Goal: Task Accomplishment & Management: Manage account settings

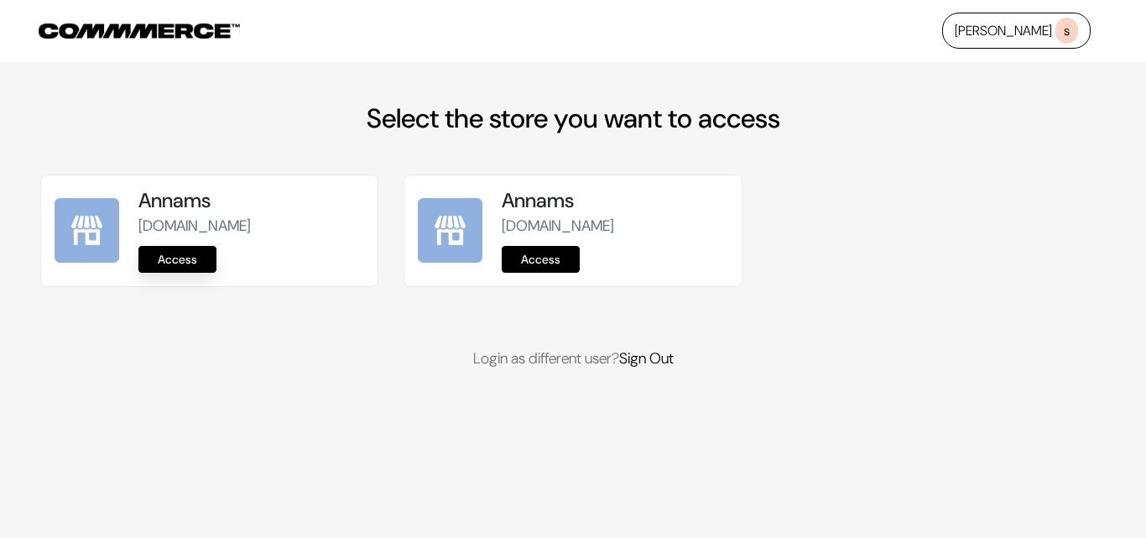
drag, startPoint x: 219, startPoint y: 233, endPoint x: 207, endPoint y: 258, distance: 27.8
click at [217, 234] on p "annams.commmerce.com" at bounding box center [251, 226] width 226 height 23
click at [207, 258] on link "Access" at bounding box center [177, 259] width 78 height 27
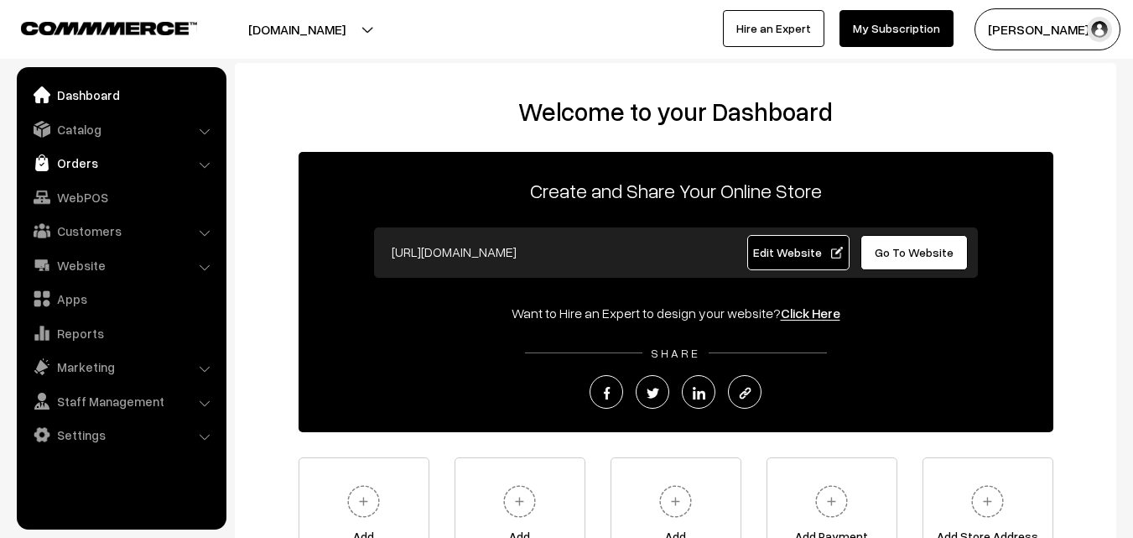
click at [79, 167] on link "Orders" at bounding box center [121, 163] width 200 height 30
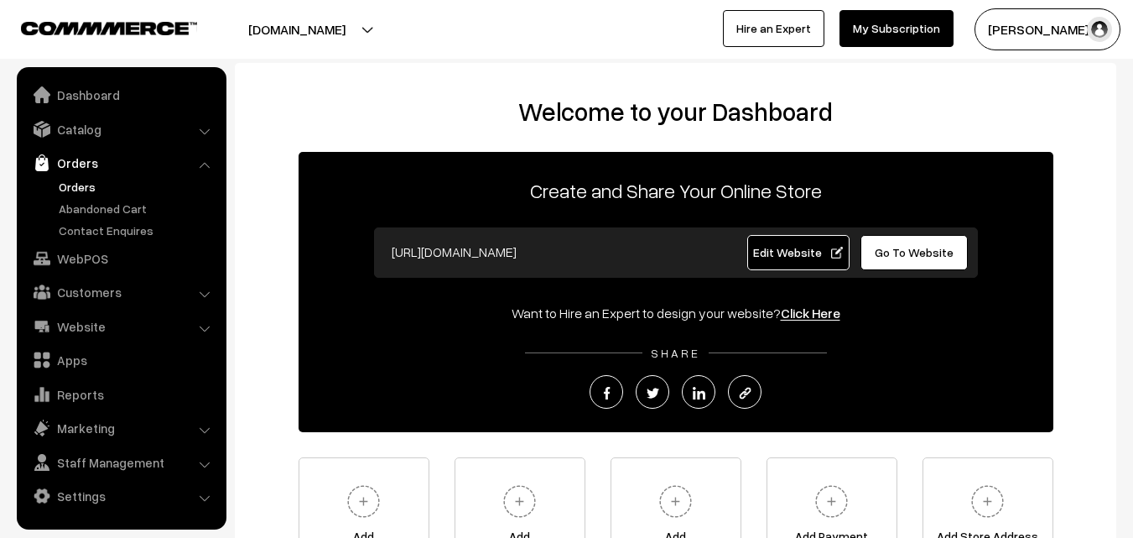
click at [79, 191] on link "Orders" at bounding box center [138, 187] width 166 height 18
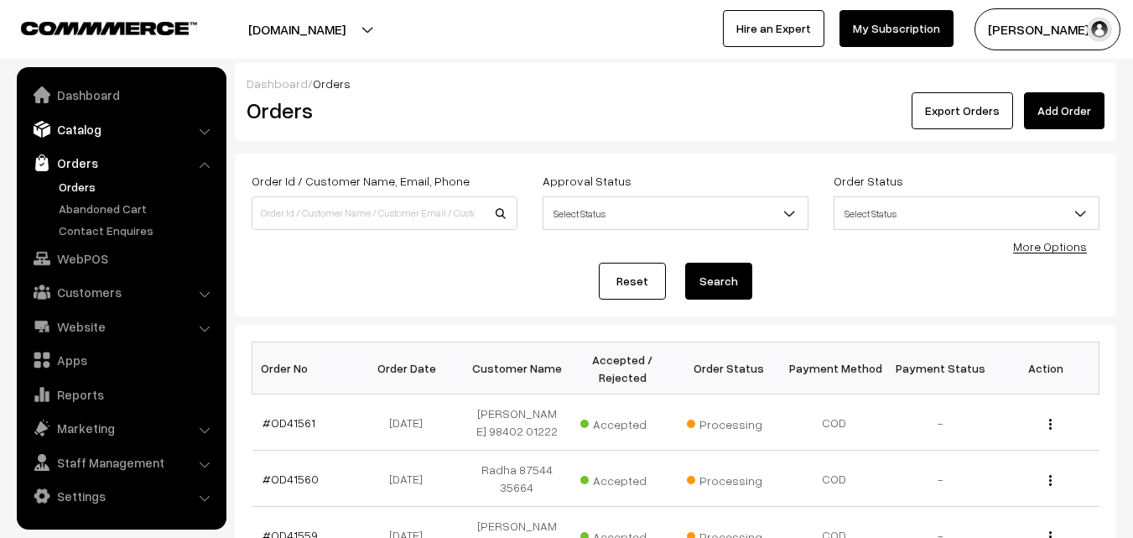
click at [94, 136] on link "Catalog" at bounding box center [121, 129] width 200 height 30
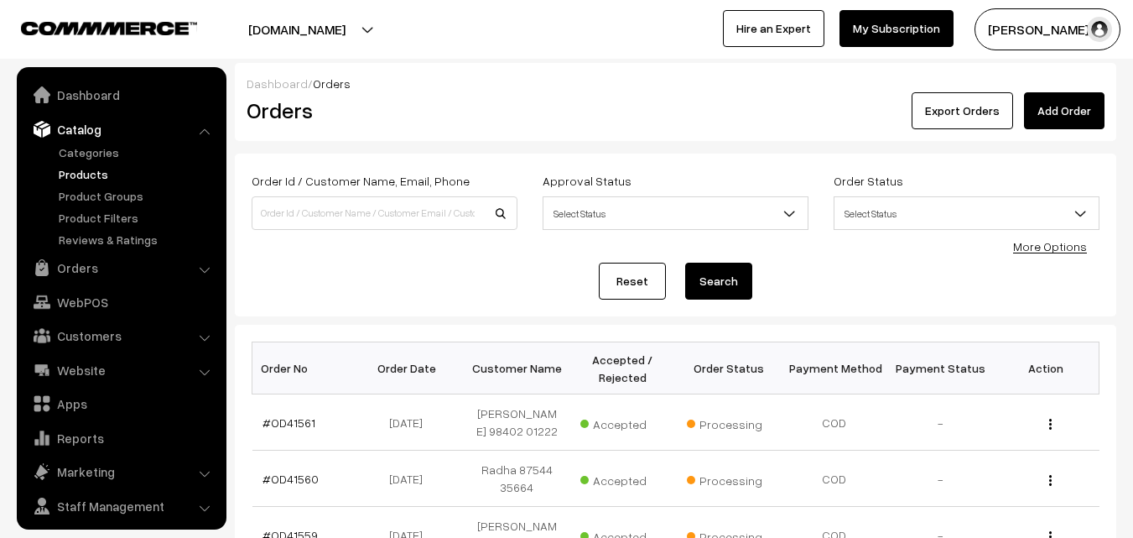
click at [92, 171] on link "Products" at bounding box center [138, 174] width 166 height 18
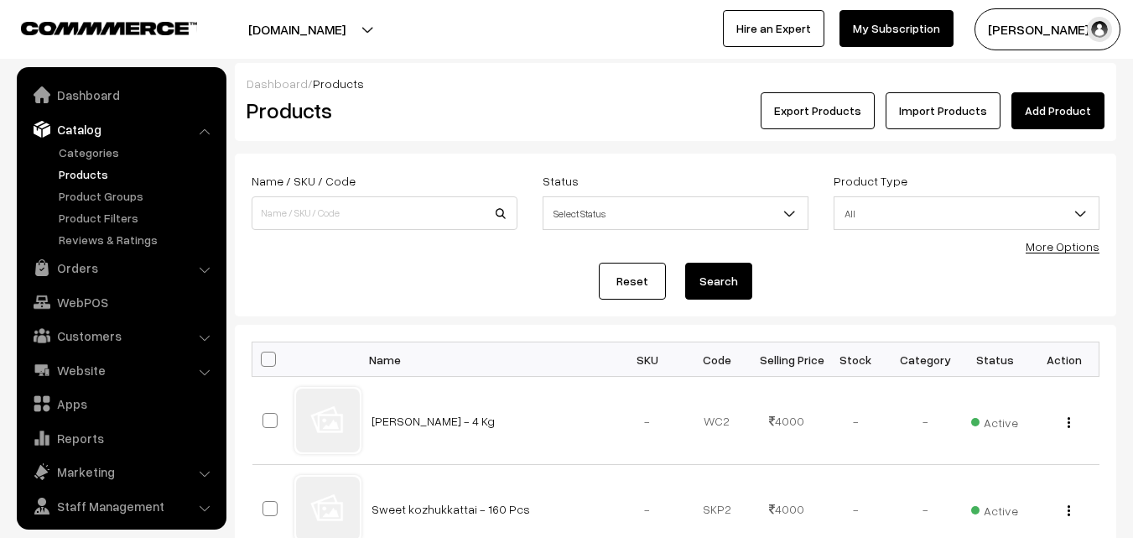
scroll to position [42, 0]
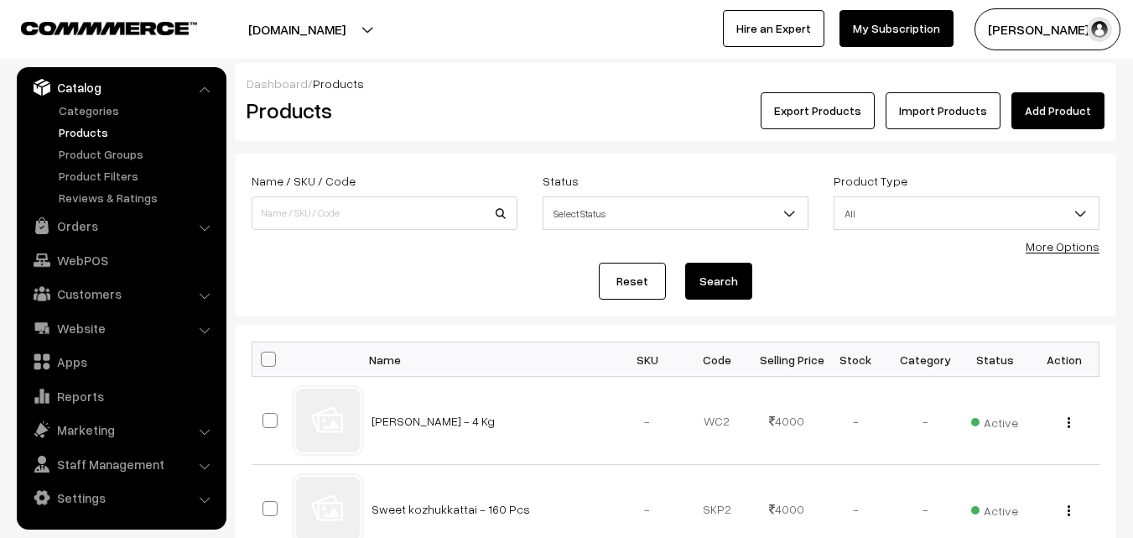
click at [1048, 248] on link "More Options" at bounding box center [1063, 246] width 74 height 14
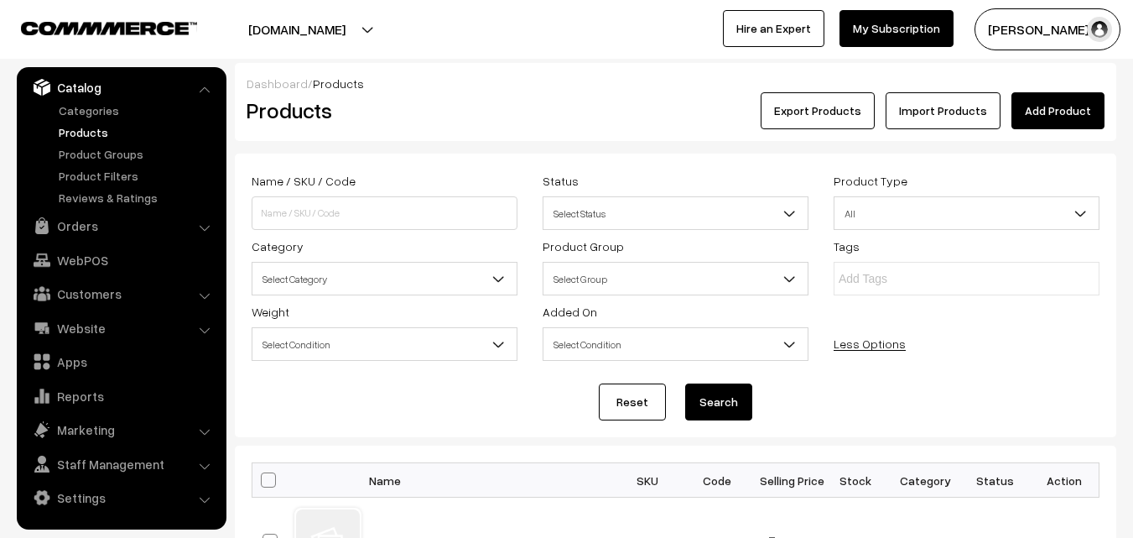
click at [372, 278] on span "Select Category" at bounding box center [384, 278] width 264 height 29
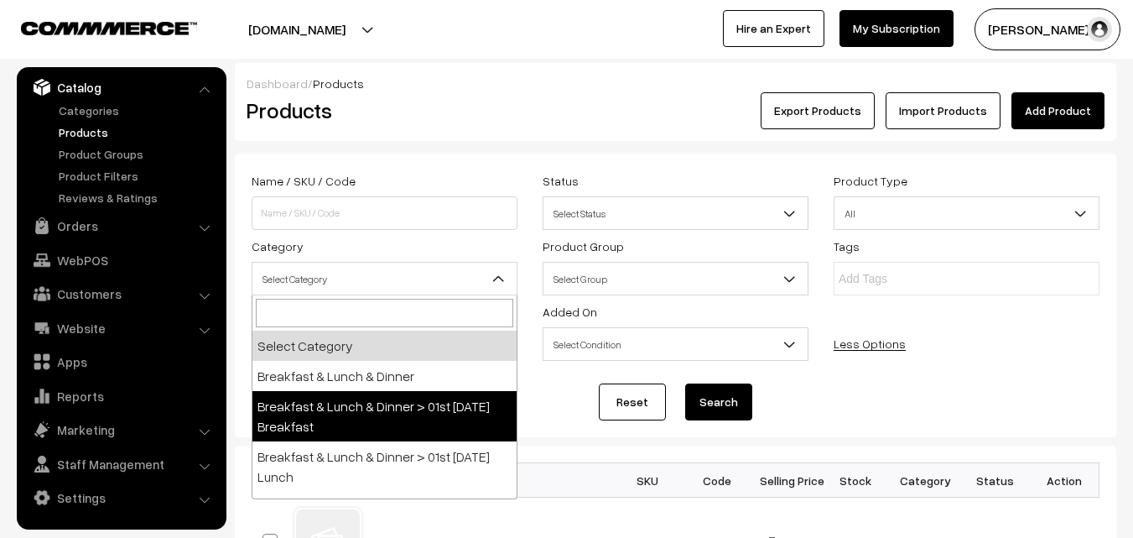
select select "91"
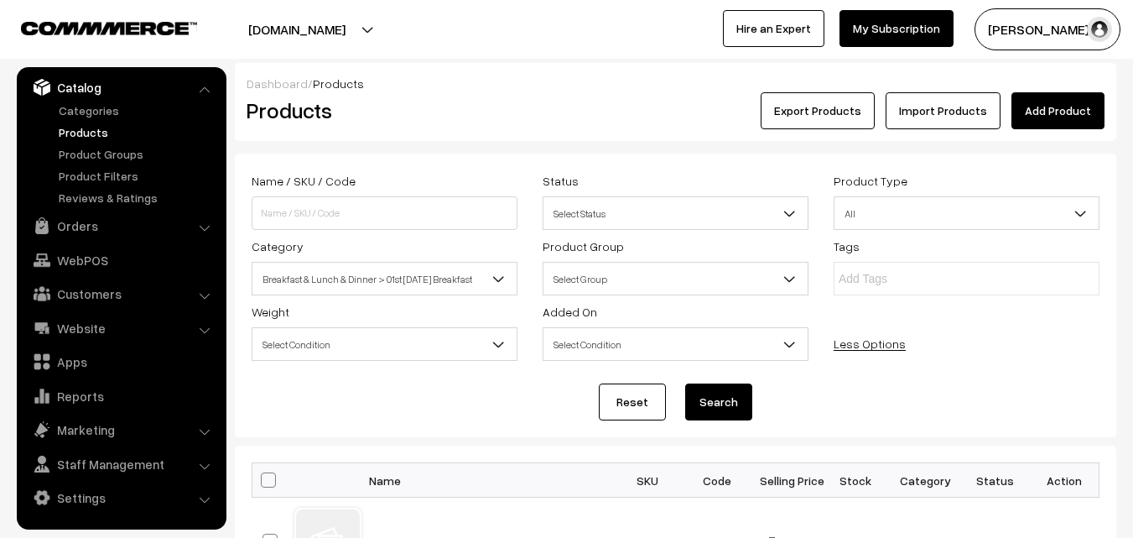
click at [704, 405] on button "Search" at bounding box center [718, 401] width 67 height 37
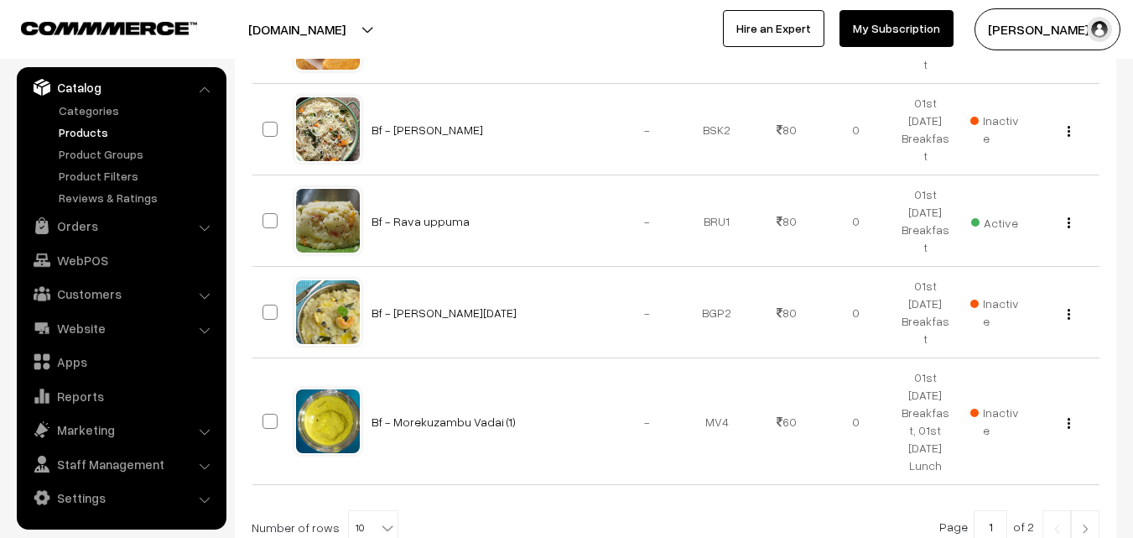
scroll to position [1006, 0]
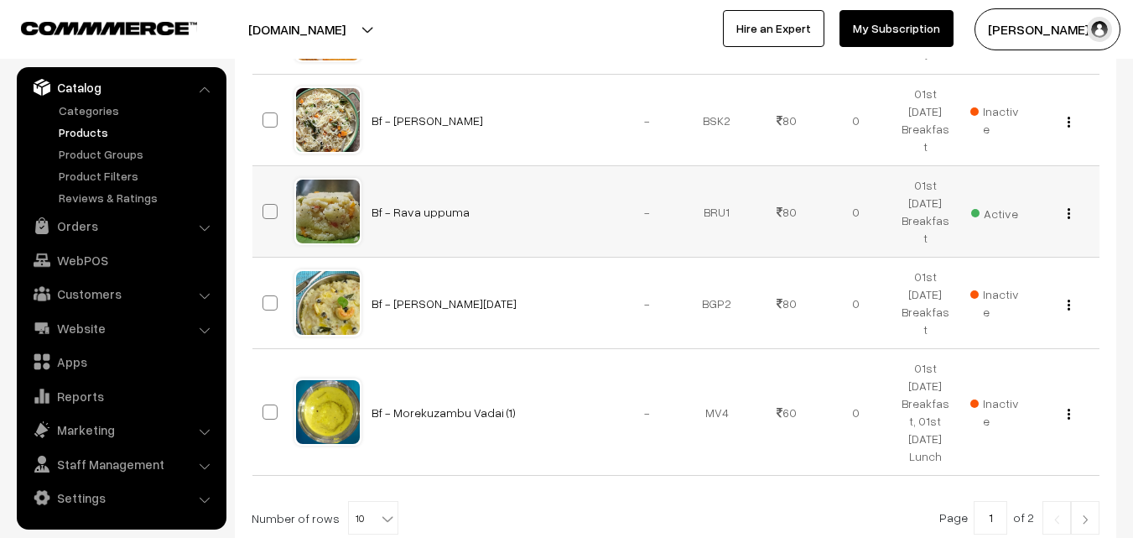
click at [1063, 203] on div "View Edit Delete" at bounding box center [1064, 212] width 49 height 18
click at [1065, 203] on div "View Edit Delete" at bounding box center [1064, 212] width 49 height 18
click at [1067, 206] on button "button" at bounding box center [1069, 212] width 4 height 13
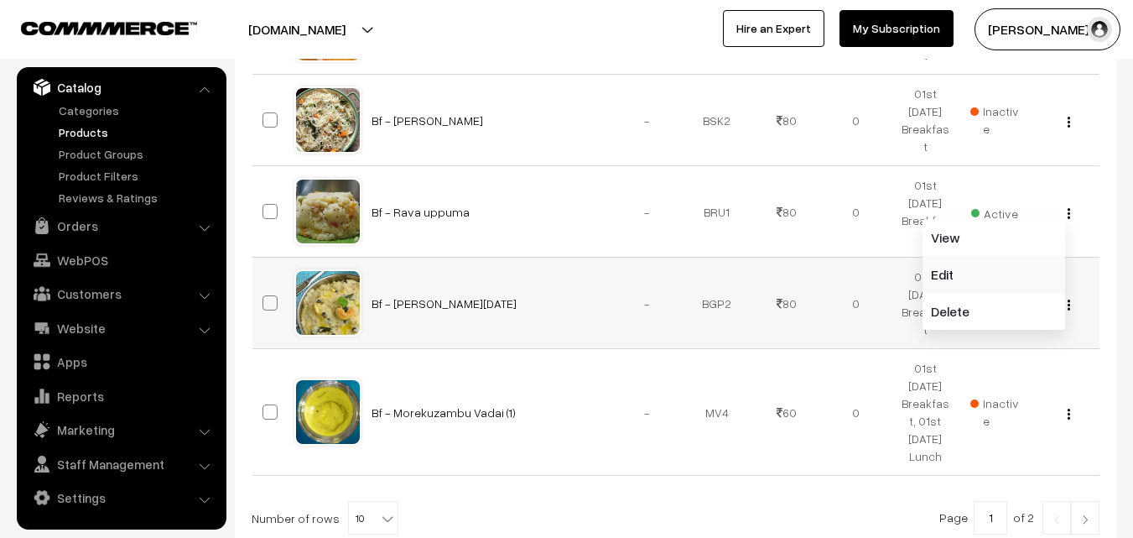
drag, startPoint x: 973, startPoint y: 255, endPoint x: 956, endPoint y: 257, distance: 16.9
click at [973, 256] on link "Edit" at bounding box center [994, 274] width 143 height 37
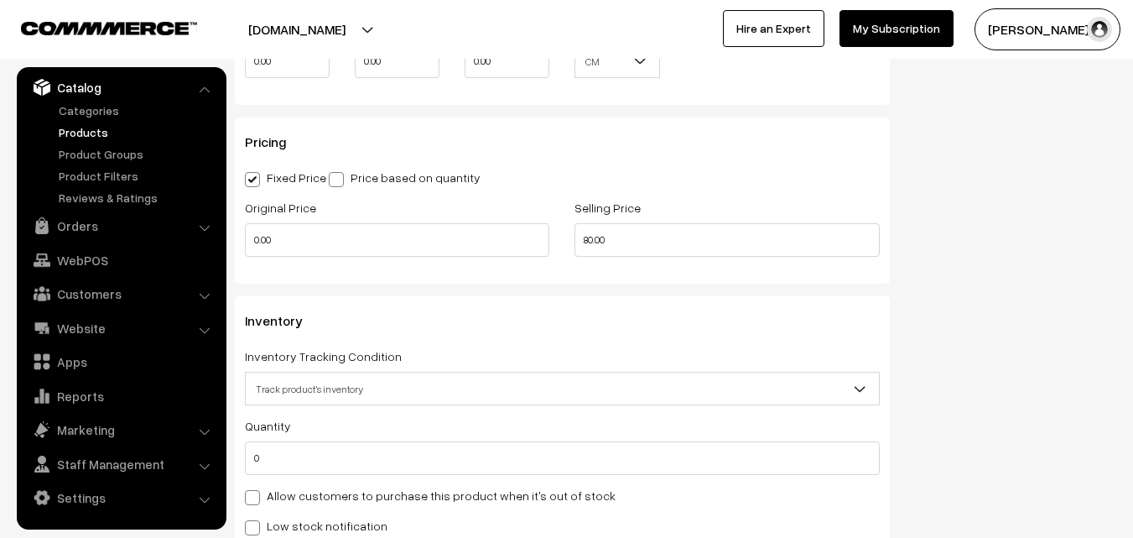
scroll to position [1426, 0]
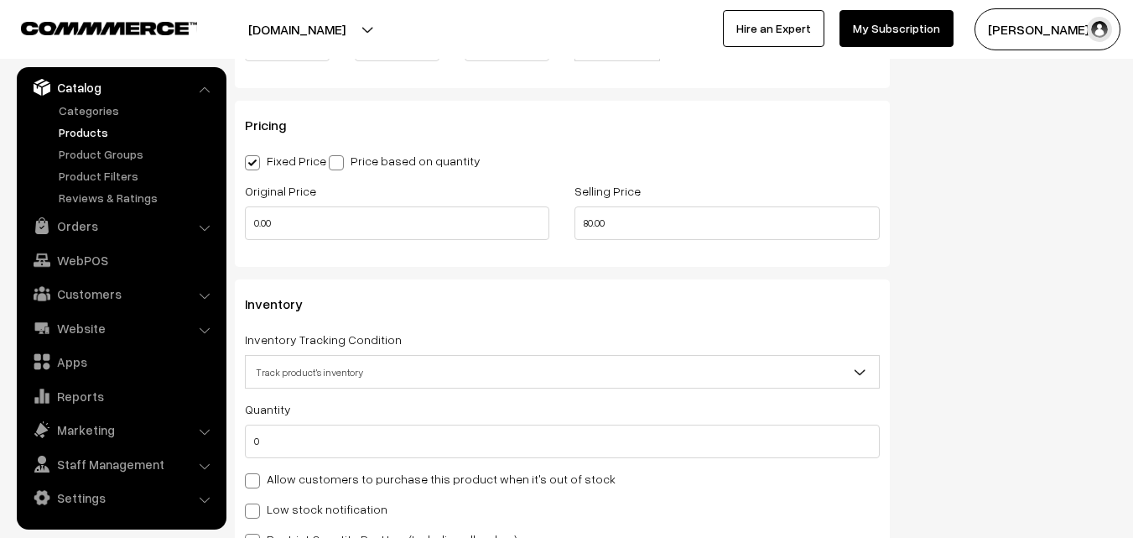
click at [309, 369] on span "Track product's inventory" at bounding box center [562, 371] width 633 height 29
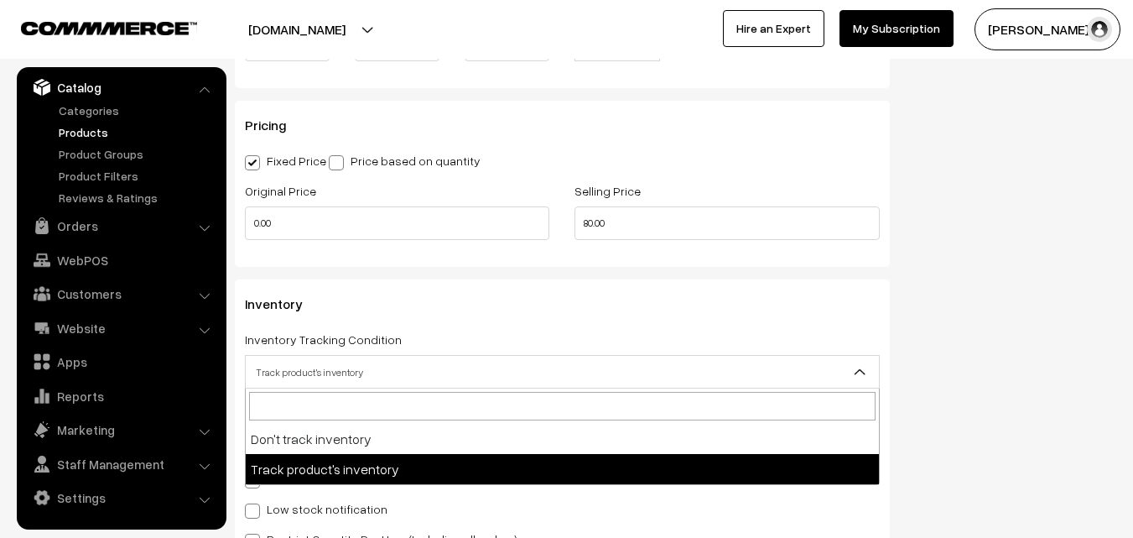
click at [498, 326] on div "Inventory Inventory Tracking Condition Don't track inventory Track product's in…" at bounding box center [562, 422] width 635 height 252
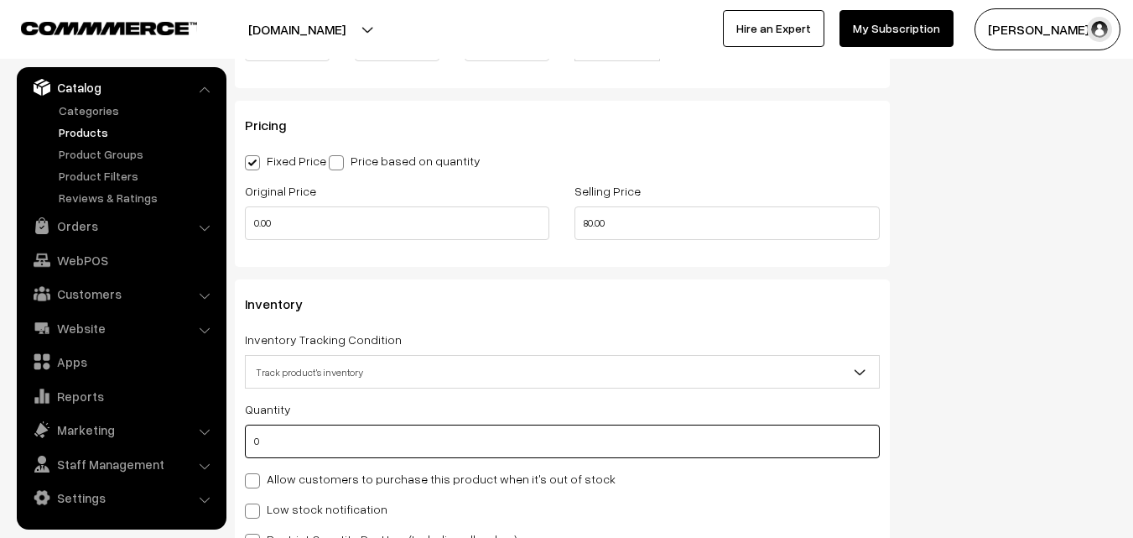
click at [249, 452] on input "0" at bounding box center [562, 441] width 635 height 34
type input "2"
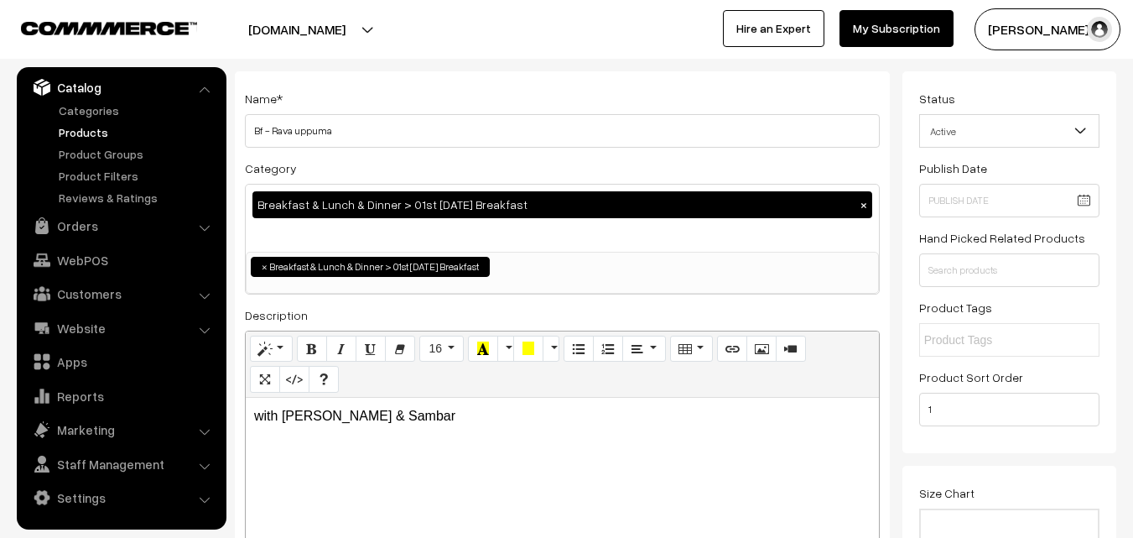
scroll to position [0, 0]
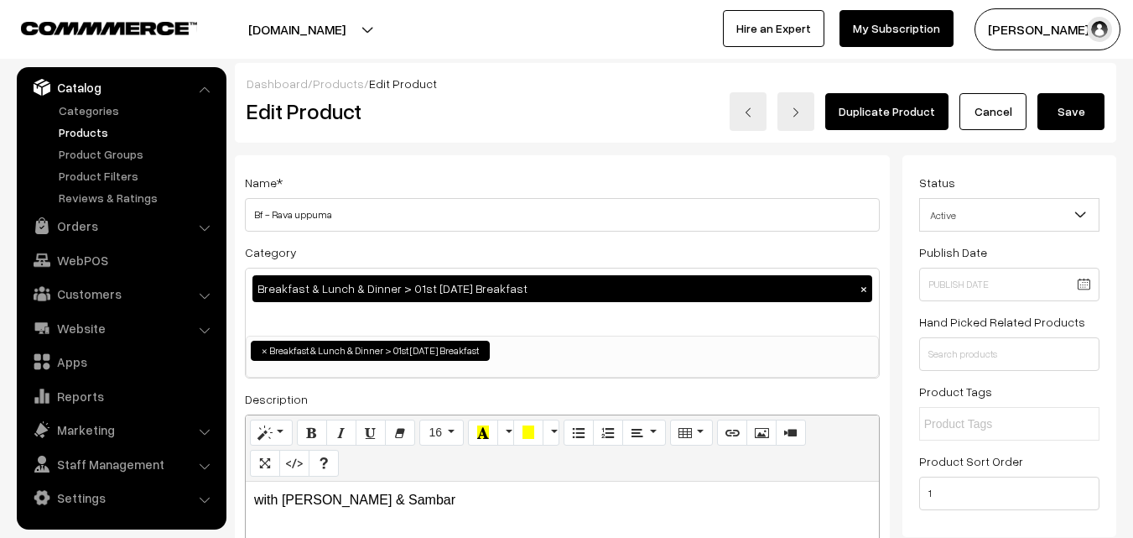
type input "2"
click at [1065, 107] on button "Save" at bounding box center [1070, 111] width 67 height 37
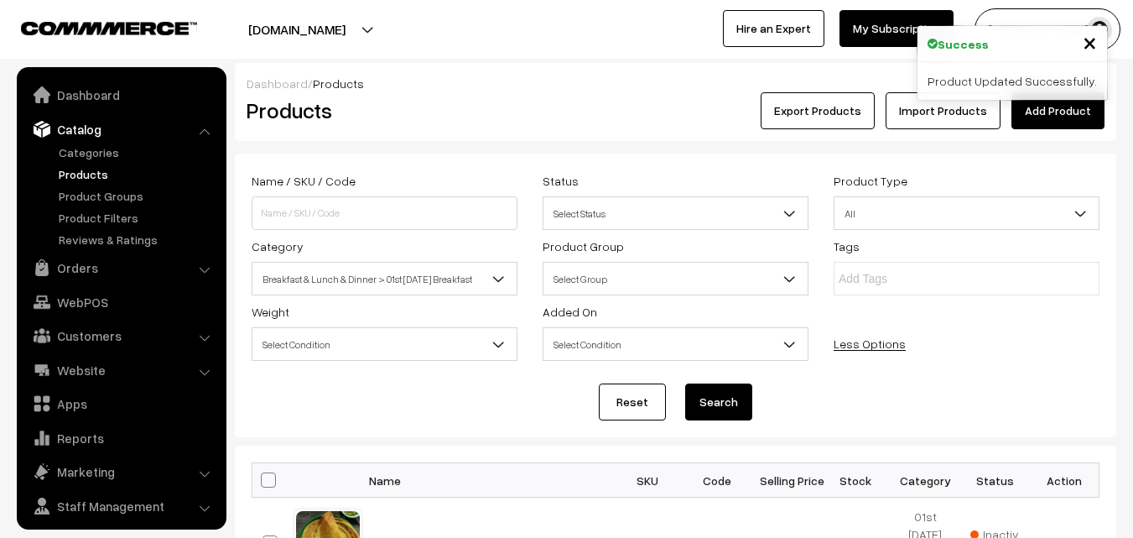
scroll to position [42, 0]
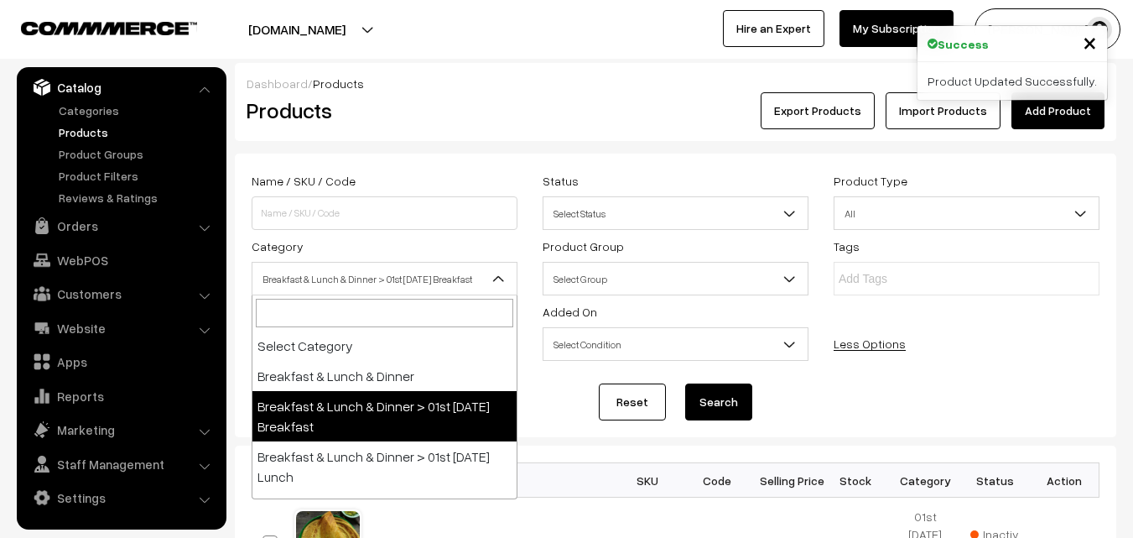
click at [406, 280] on span "Breakfast & Lunch & Dinner > 01st [DATE] Breakfast" at bounding box center [384, 278] width 264 height 29
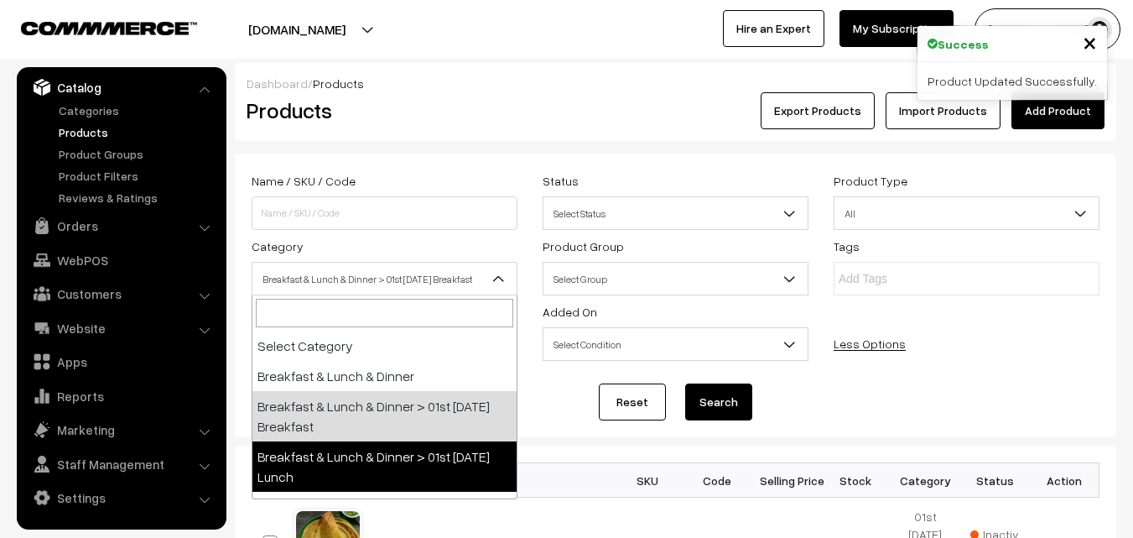
select select "95"
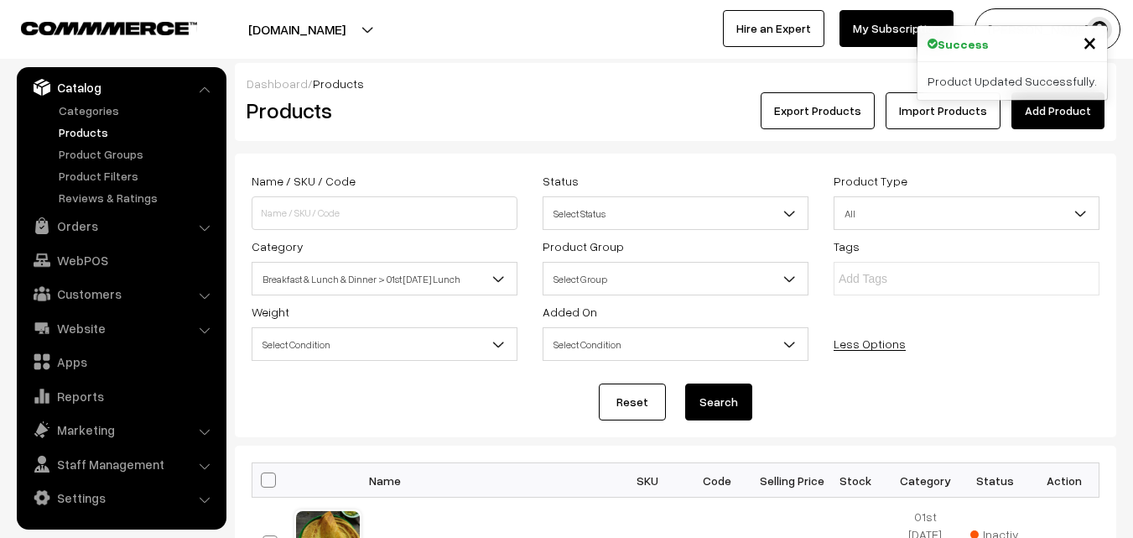
click at [723, 410] on button "Search" at bounding box center [718, 401] width 67 height 37
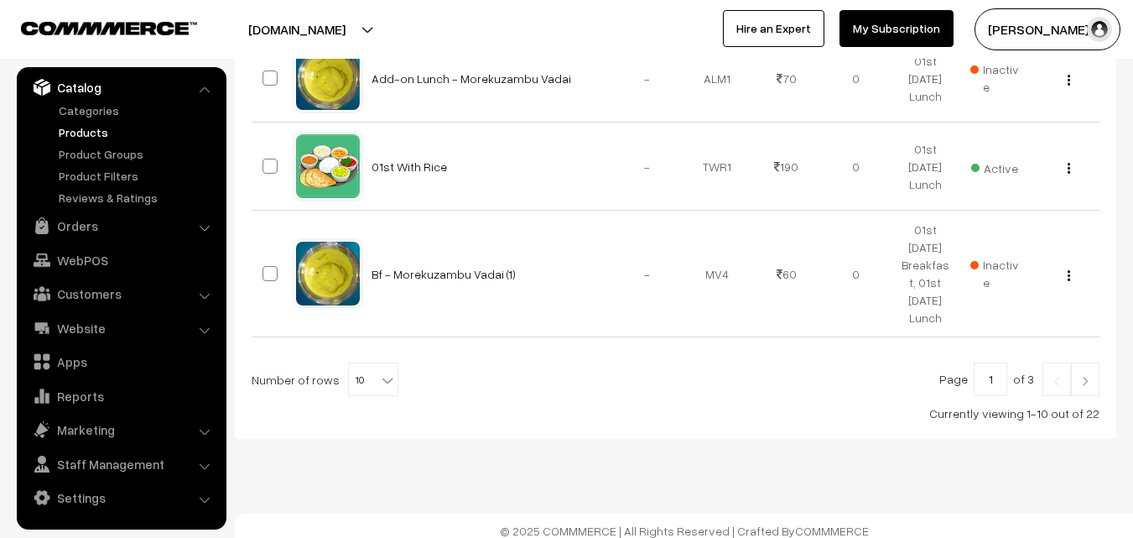
scroll to position [1128, 0]
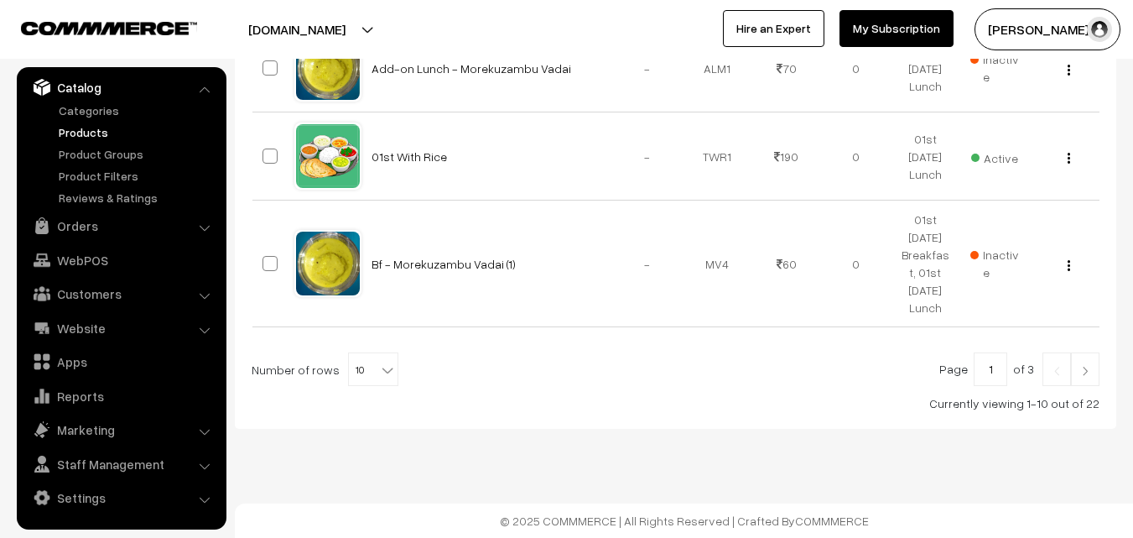
click at [367, 373] on span "10" at bounding box center [373, 370] width 49 height 34
select select "60"
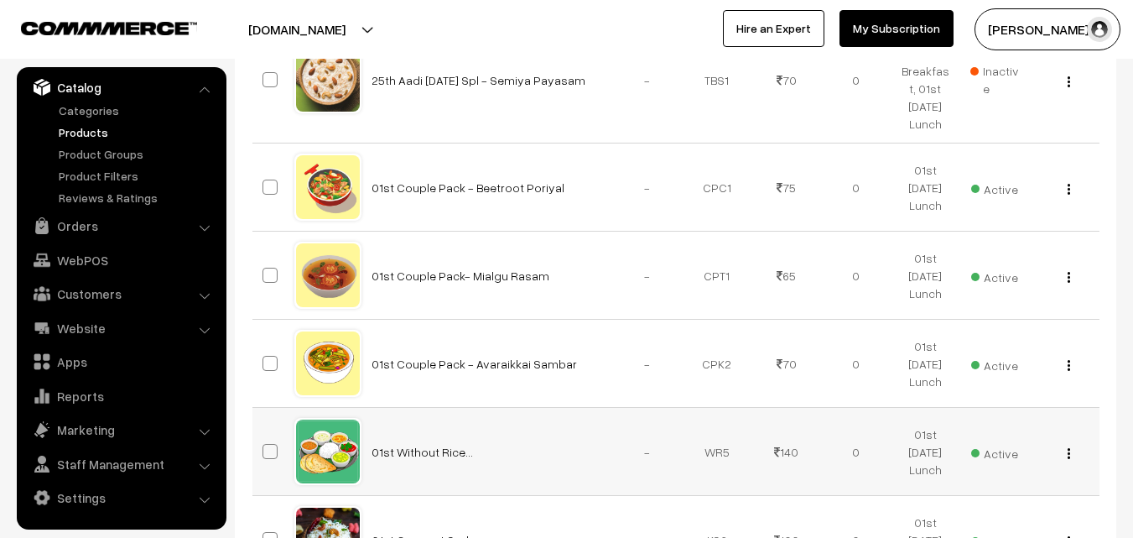
scroll to position [1594, 0]
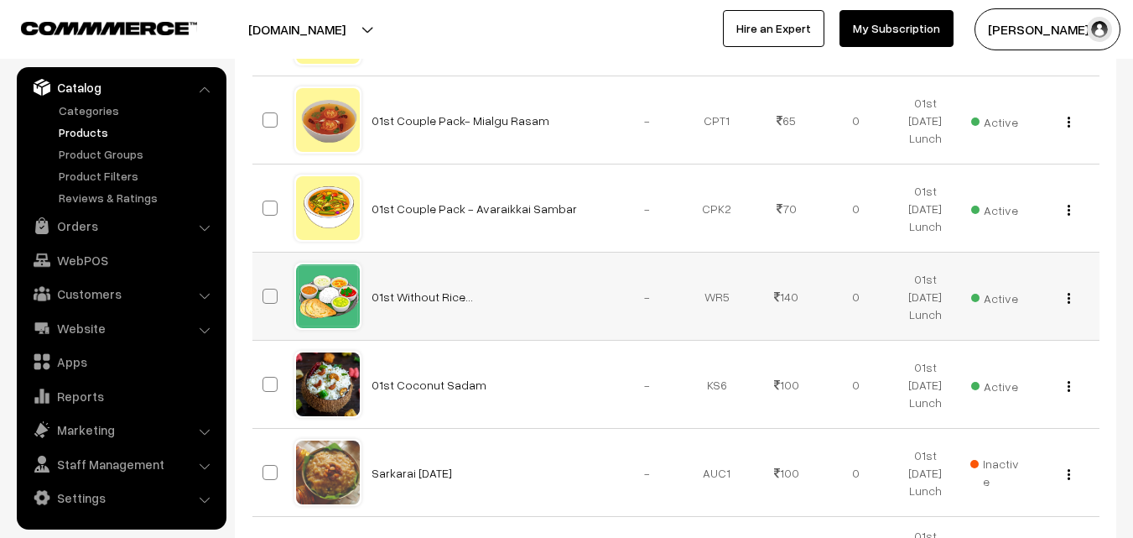
click at [1072, 296] on div "View Edit Delete" at bounding box center [1064, 297] width 49 height 18
click at [1069, 296] on img "button" at bounding box center [1069, 298] width 3 height 11
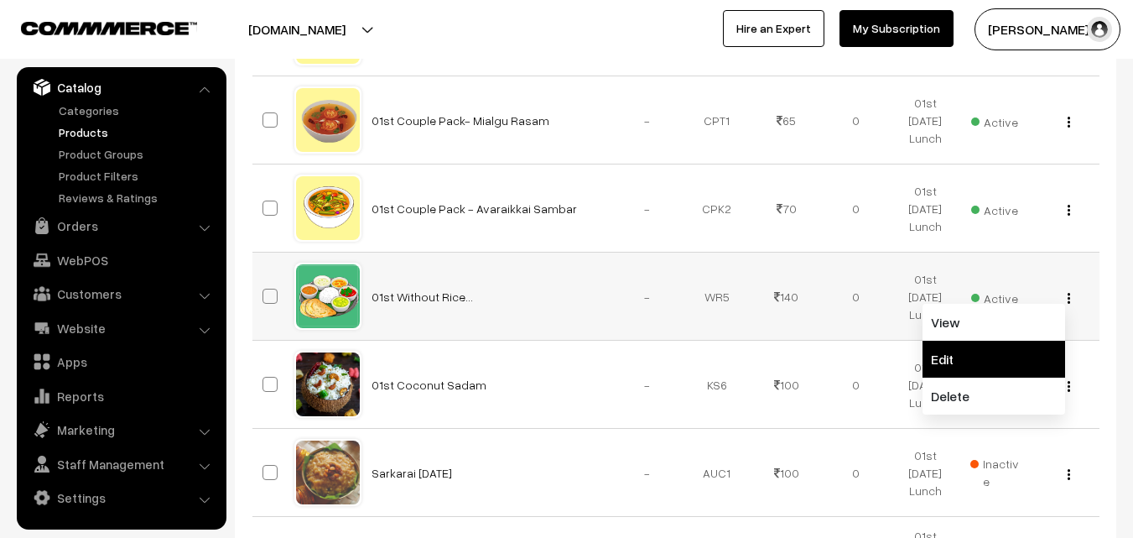
click at [981, 351] on link "Edit" at bounding box center [994, 359] width 143 height 37
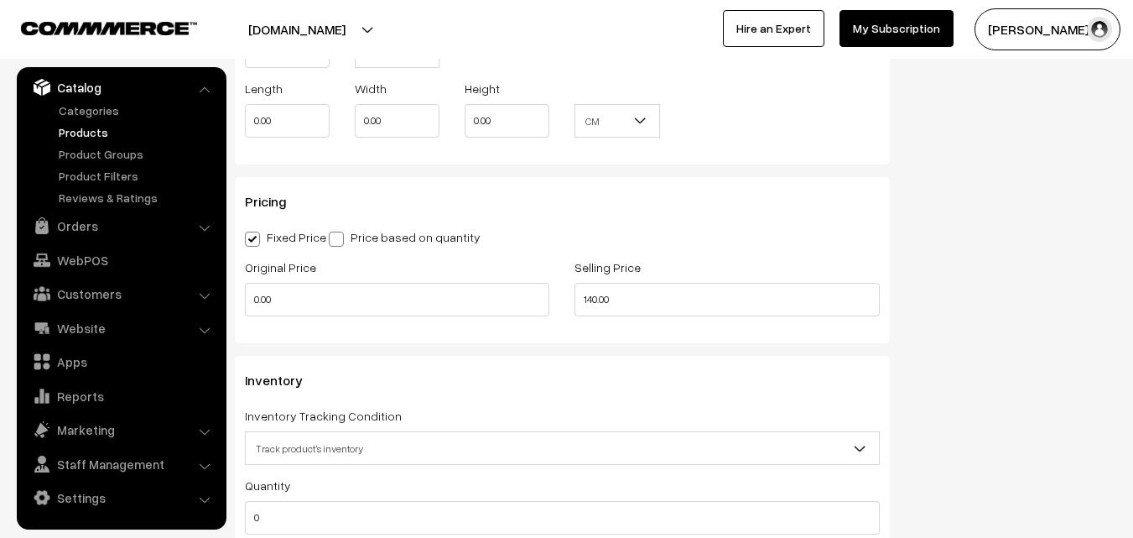
scroll to position [1426, 0]
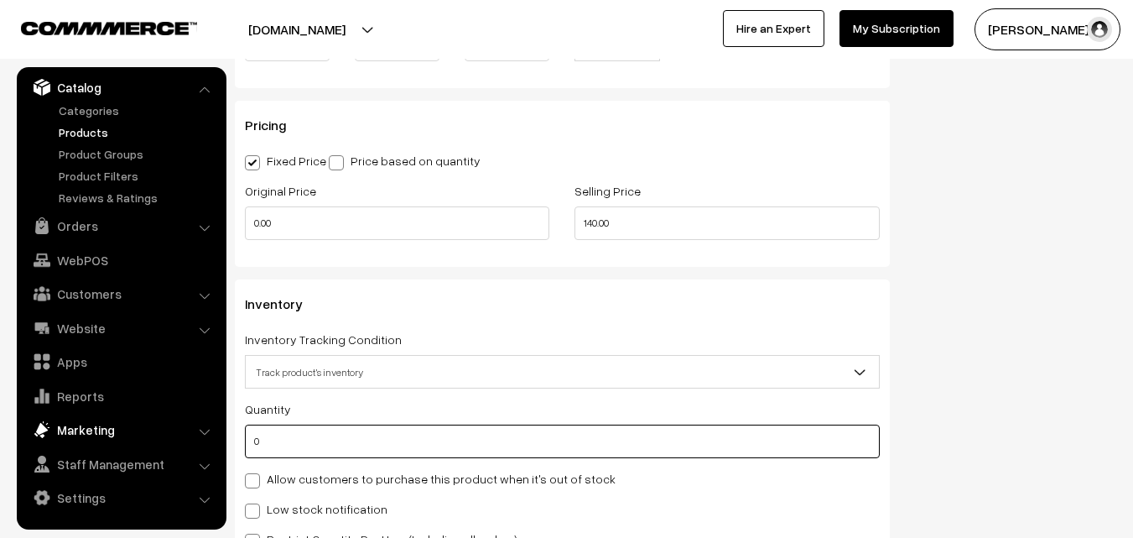
drag, startPoint x: 286, startPoint y: 448, endPoint x: 204, endPoint y: 437, distance: 82.9
click at [206, 440] on body "Thank you for showing interest. Our team will call you shortly. Close annamfood…" at bounding box center [566, 98] width 1133 height 3049
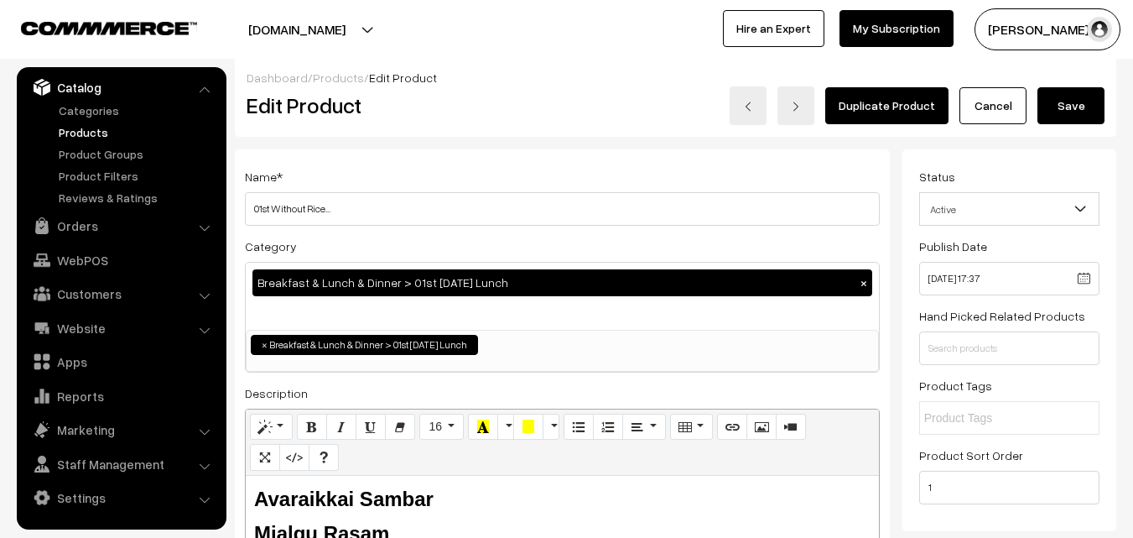
scroll to position [0, 0]
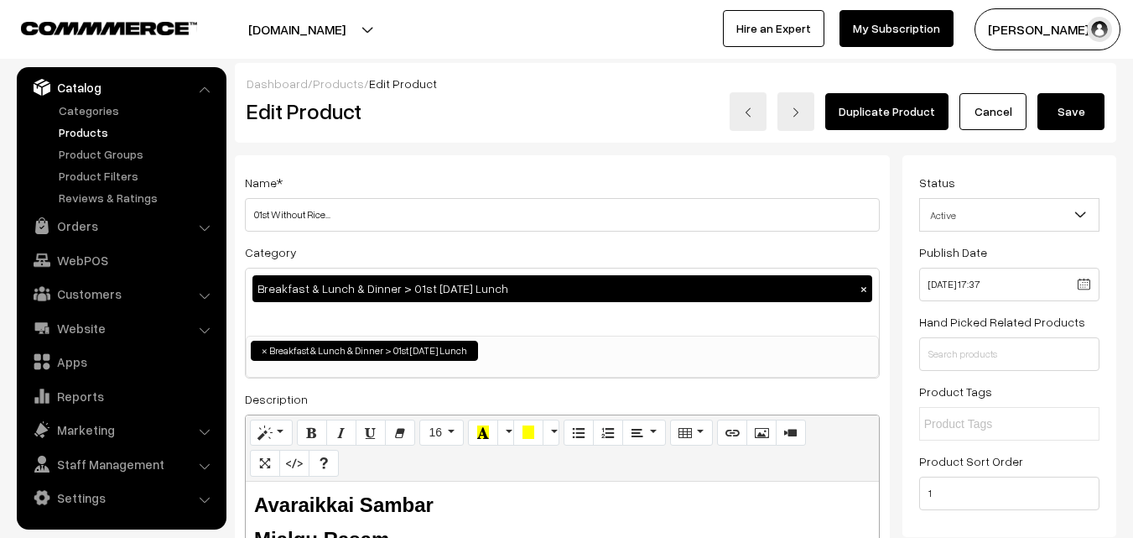
type input "3"
click at [1068, 123] on button "Save" at bounding box center [1070, 111] width 67 height 37
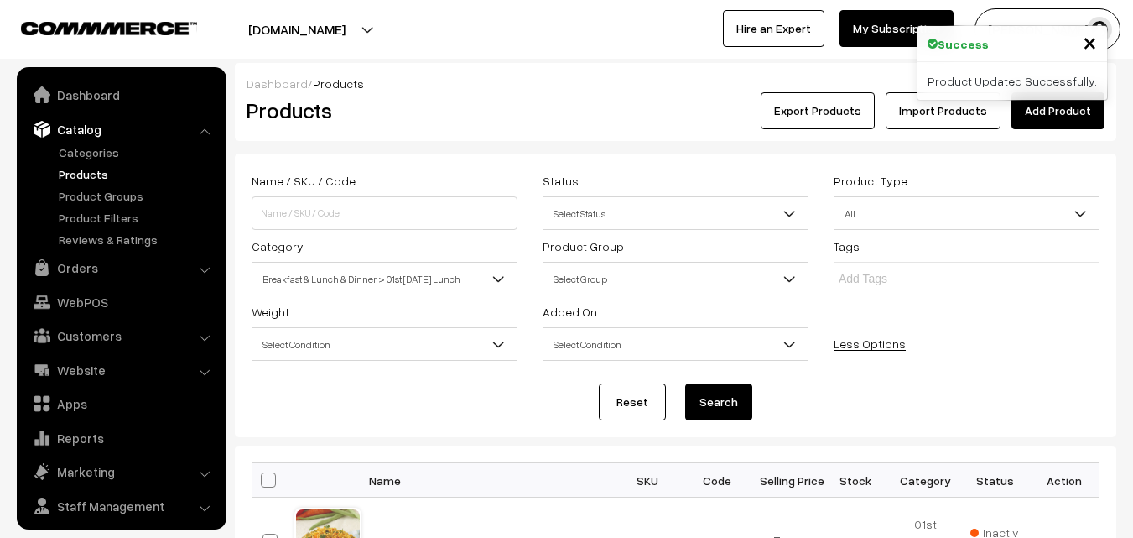
scroll to position [42, 0]
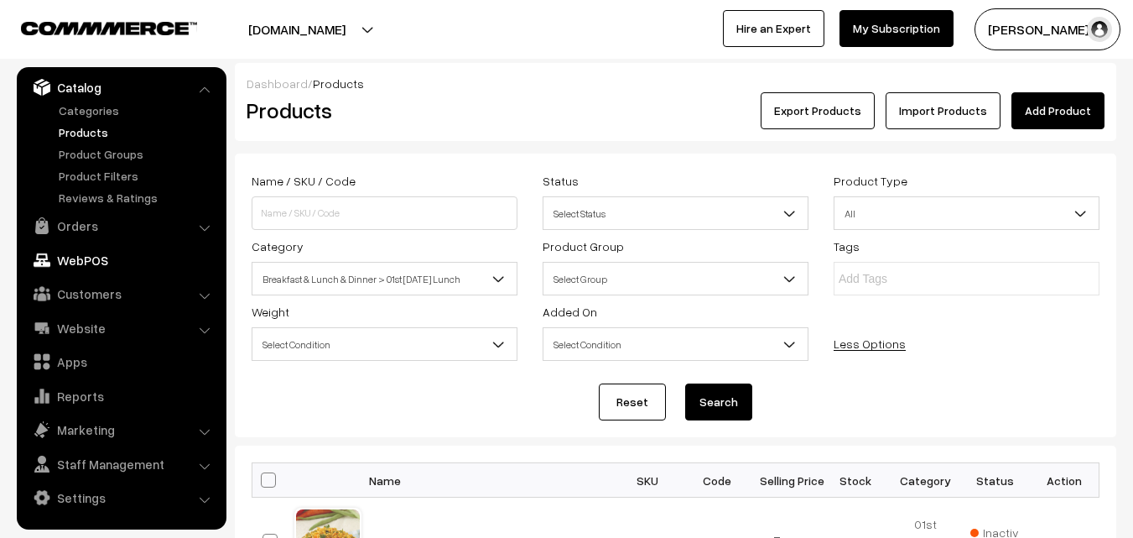
click at [84, 263] on link "WebPOS" at bounding box center [121, 260] width 200 height 30
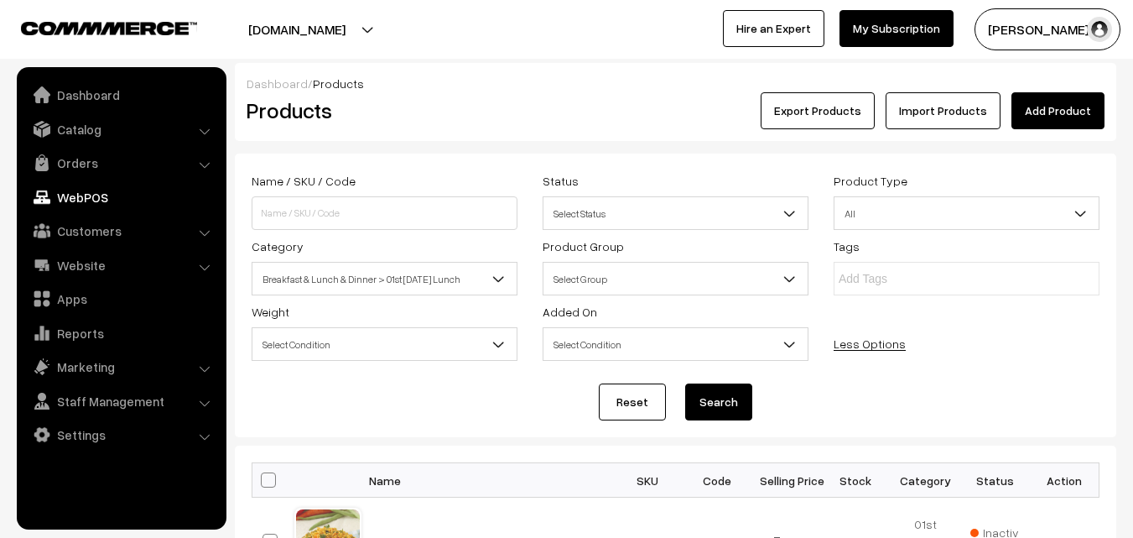
scroll to position [0, 0]
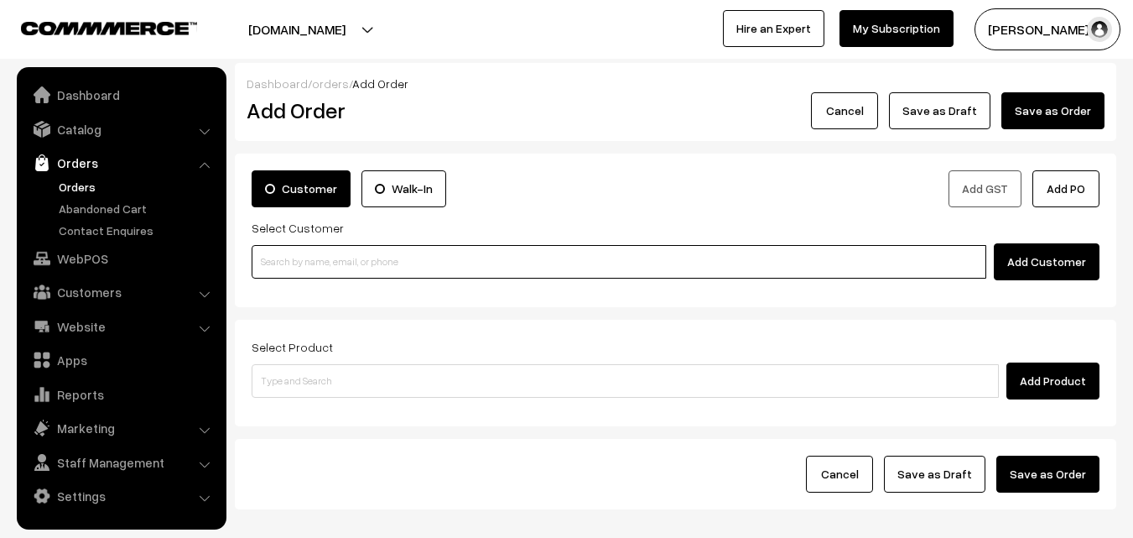
click at [354, 268] on input at bounding box center [619, 262] width 735 height 34
paste input "98411 74436"
click at [298, 289] on link "Shankar 98411 74436 [9841174436]" at bounding box center [621, 291] width 738 height 25
type input "98411 74436"
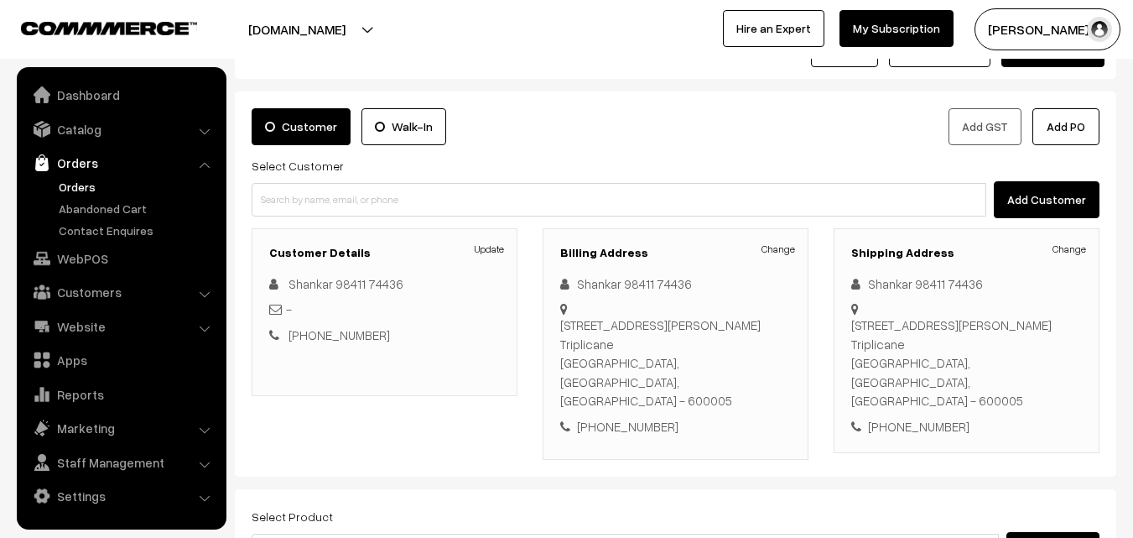
scroll to position [168, 0]
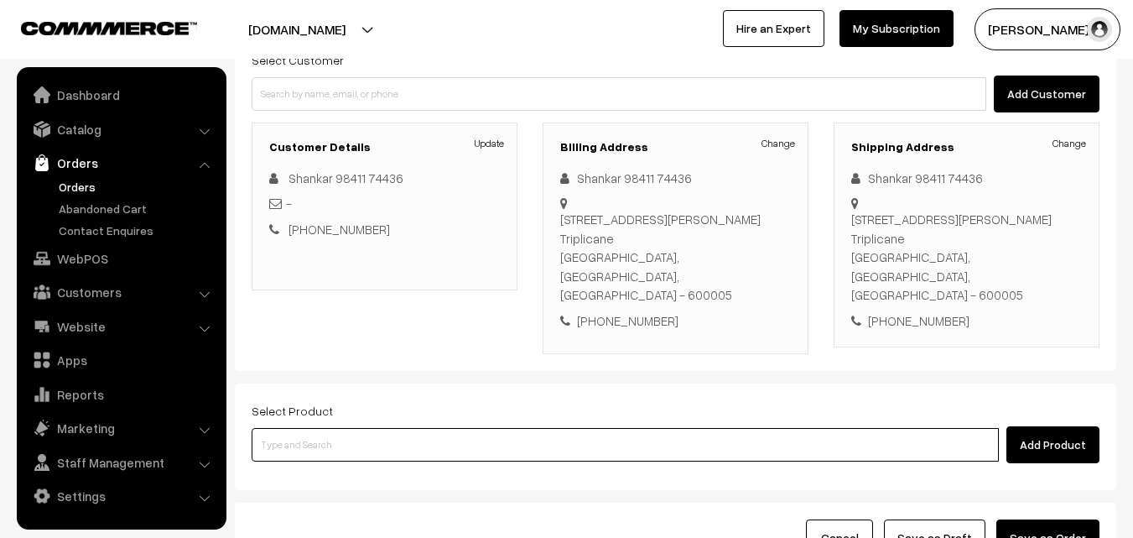
click at [315, 428] on input at bounding box center [625, 445] width 747 height 34
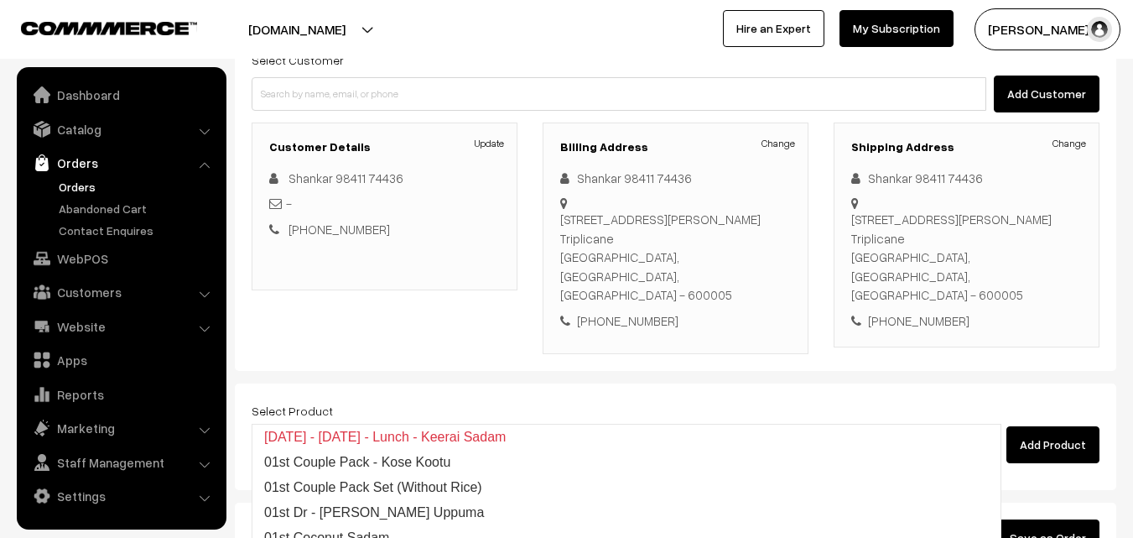
type input "01st wi"
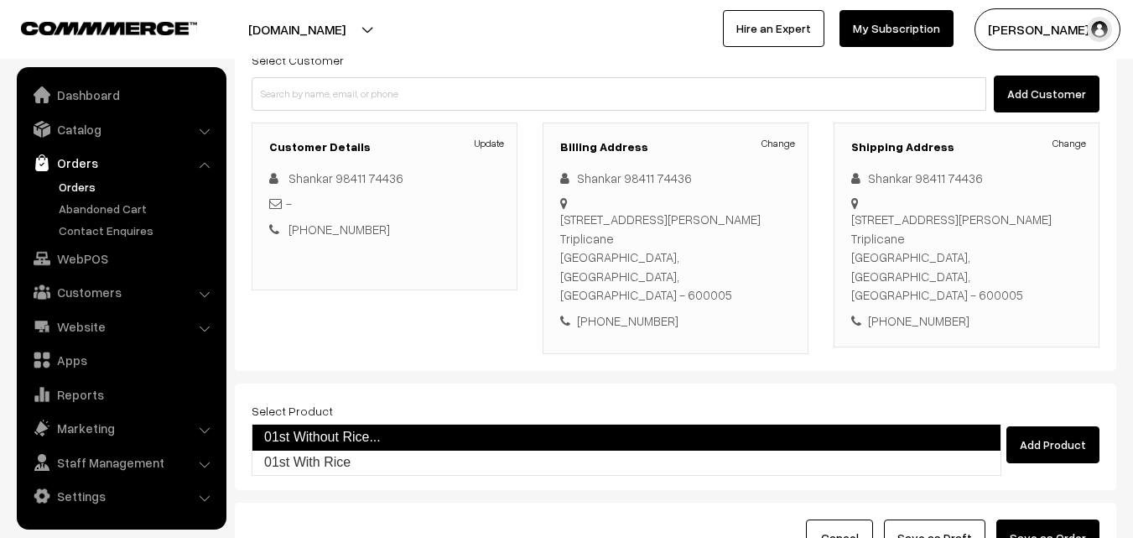
click at [336, 446] on link "01st Without Rice..." at bounding box center [627, 437] width 750 height 27
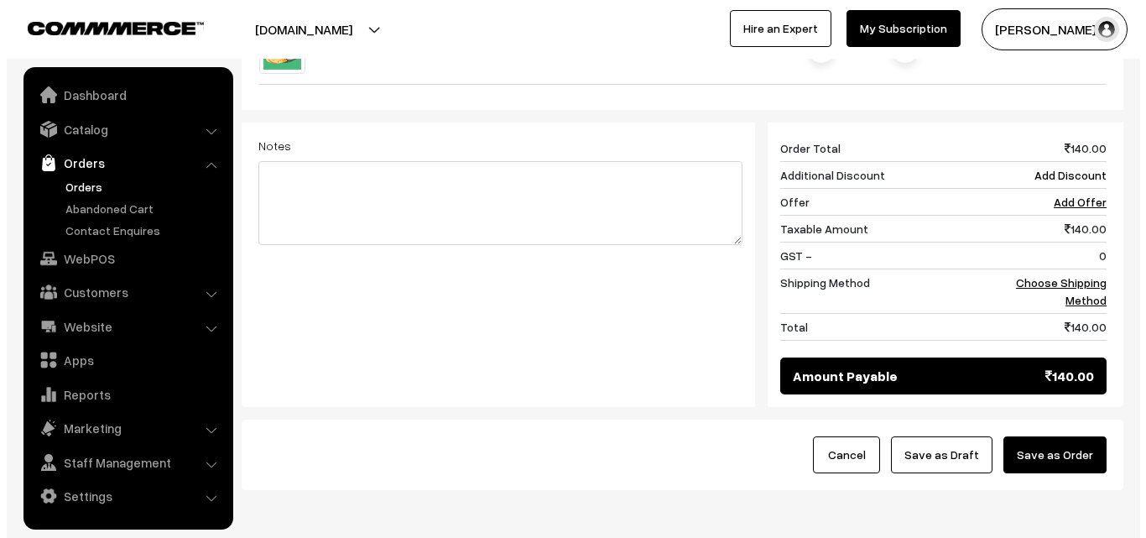
scroll to position [671, 0]
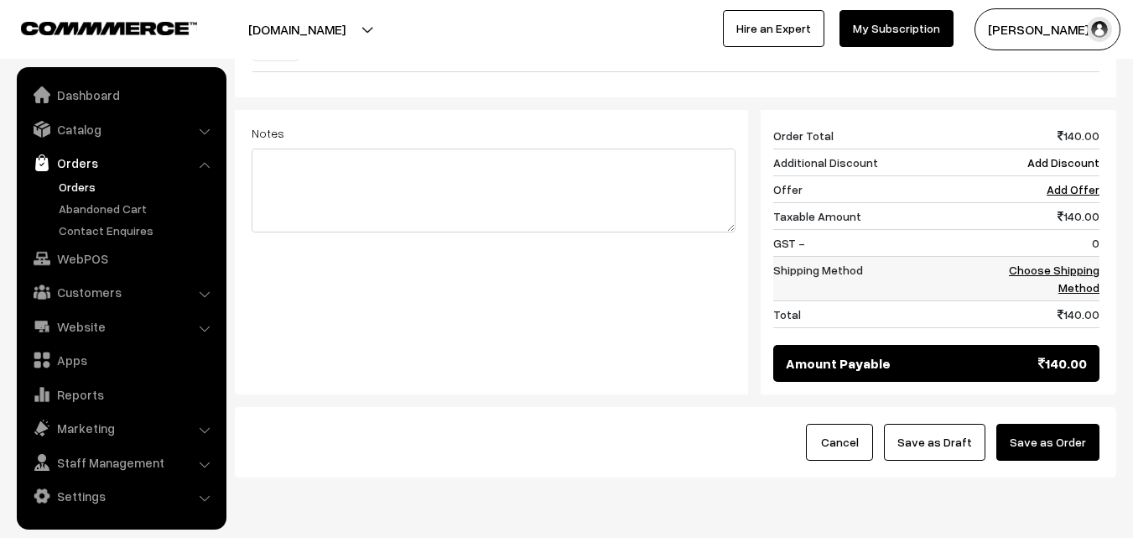
click at [1068, 263] on link "Choose Shipping Method" at bounding box center [1054, 279] width 91 height 32
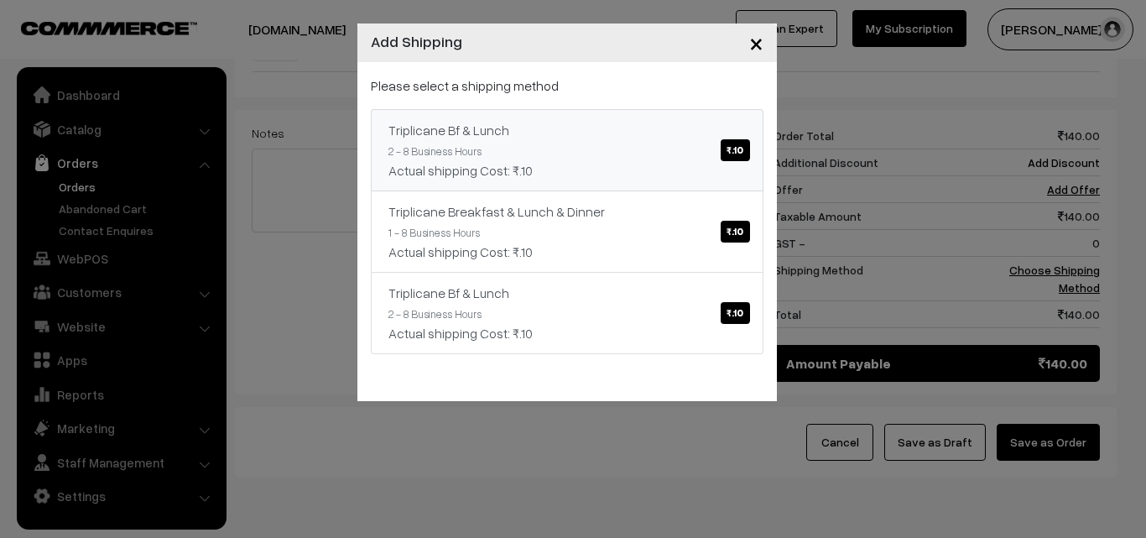
click at [753, 153] on link "Triplicane Bf & Lunch ₹.10 2 - 8 Business Hours Actual shipping Cost: ₹.10" at bounding box center [567, 150] width 393 height 82
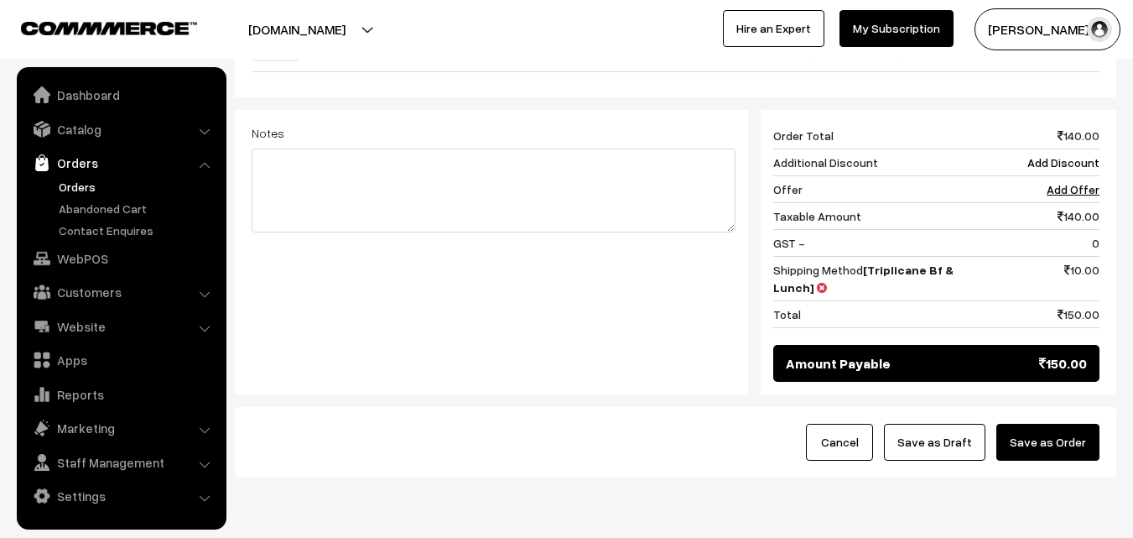
click at [1059, 424] on button "Save as Order" at bounding box center [1047, 442] width 103 height 37
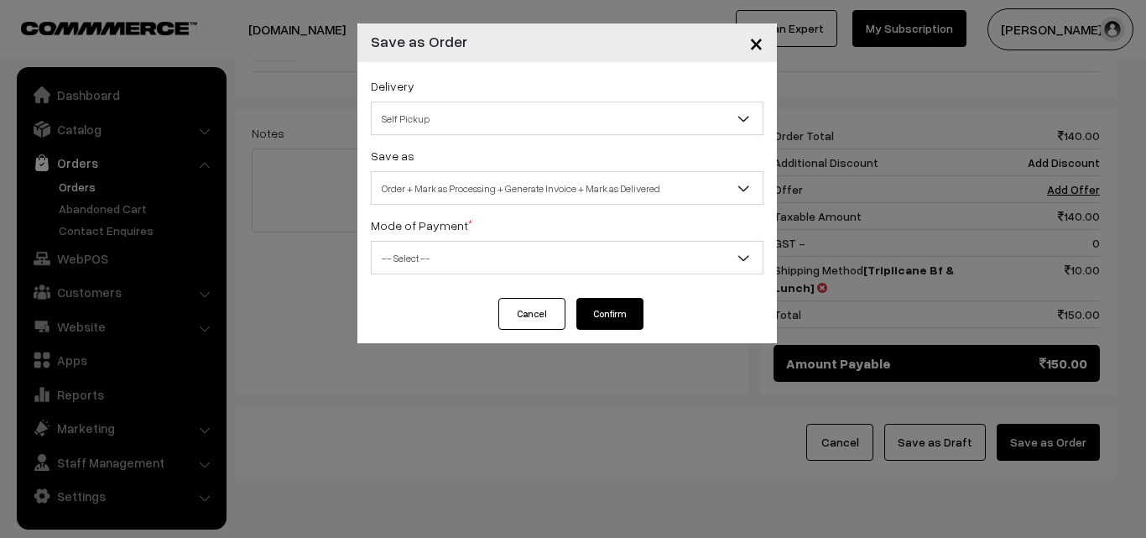
click at [467, 143] on div "Delivery Self Pickup Triplicane Bf & Lunch (₹10) (2 - 8 Business Hours) Triplic…" at bounding box center [566, 180] width 419 height 236
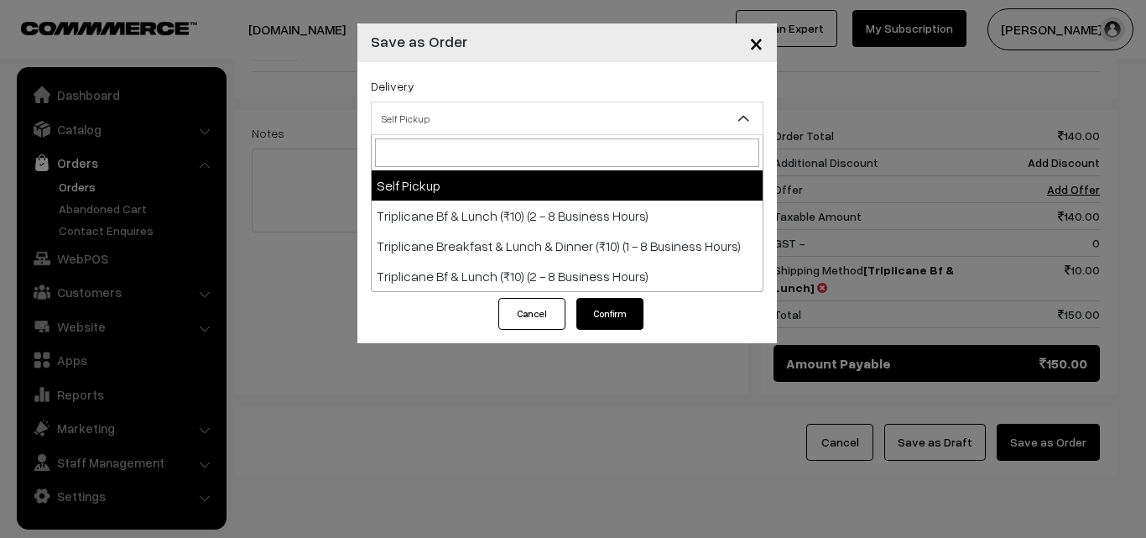
click at [455, 115] on span "Self Pickup" at bounding box center [567, 118] width 391 height 29
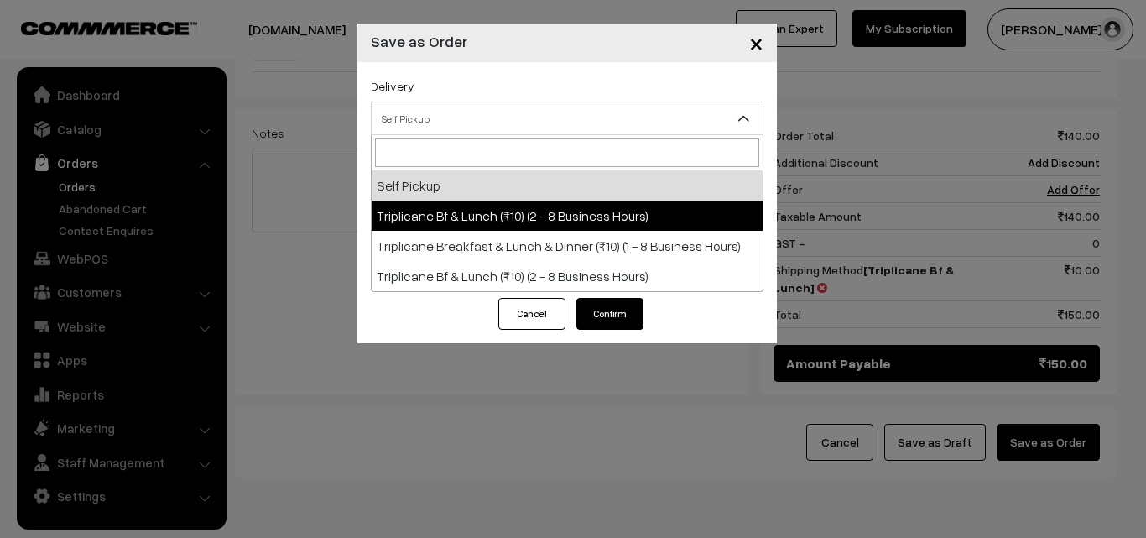
select select "TO1"
select select "3"
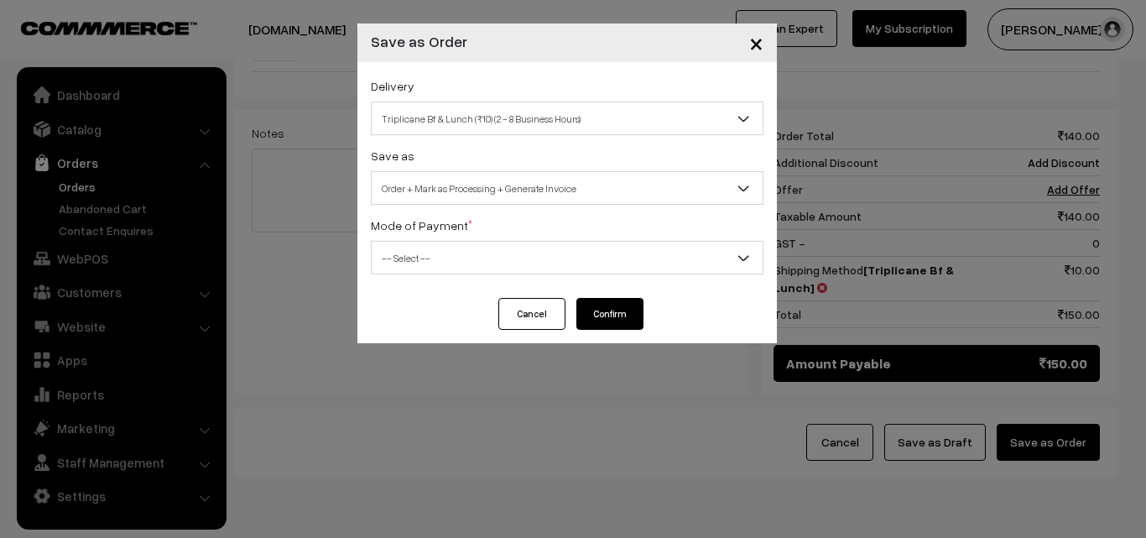
click at [473, 190] on span "Order + Mark as Processing + Generate Invoice" at bounding box center [567, 188] width 391 height 29
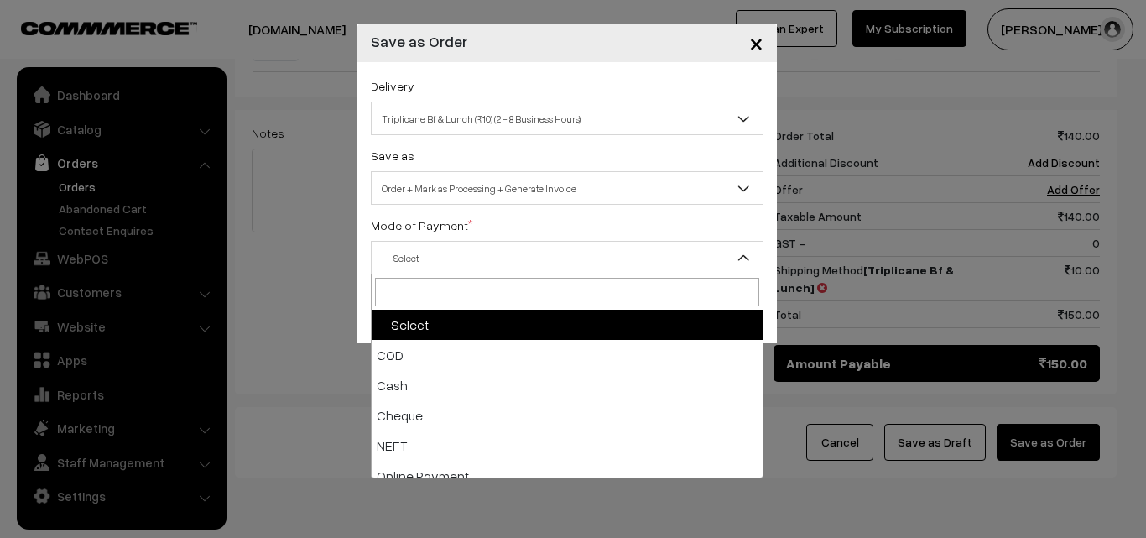
click at [449, 268] on span "-- Select --" at bounding box center [567, 257] width 391 height 29
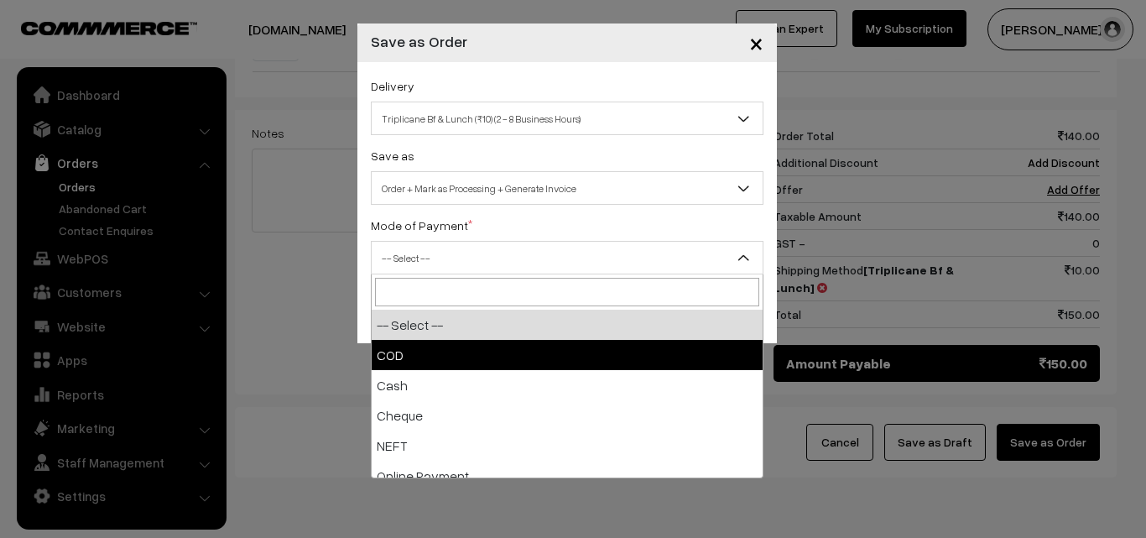
select select "1"
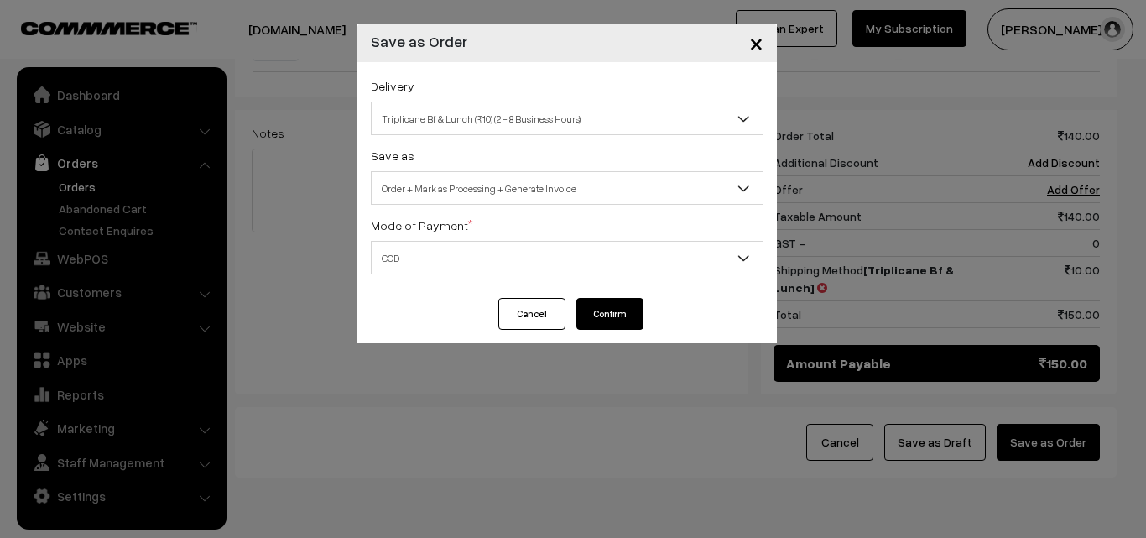
click at [611, 307] on button "Confirm" at bounding box center [609, 314] width 67 height 32
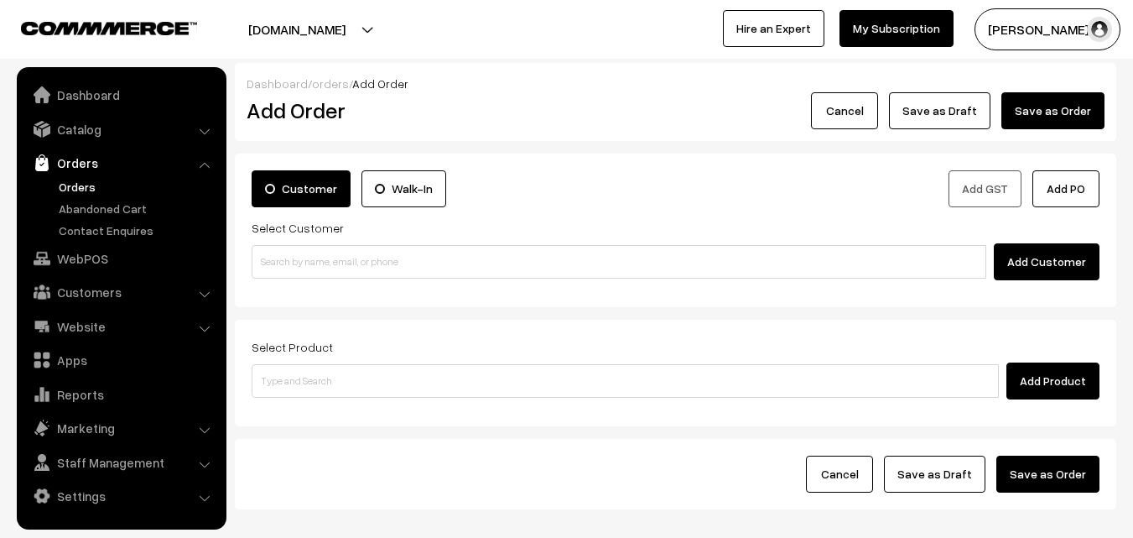
click at [81, 190] on link "Orders" at bounding box center [138, 187] width 166 height 18
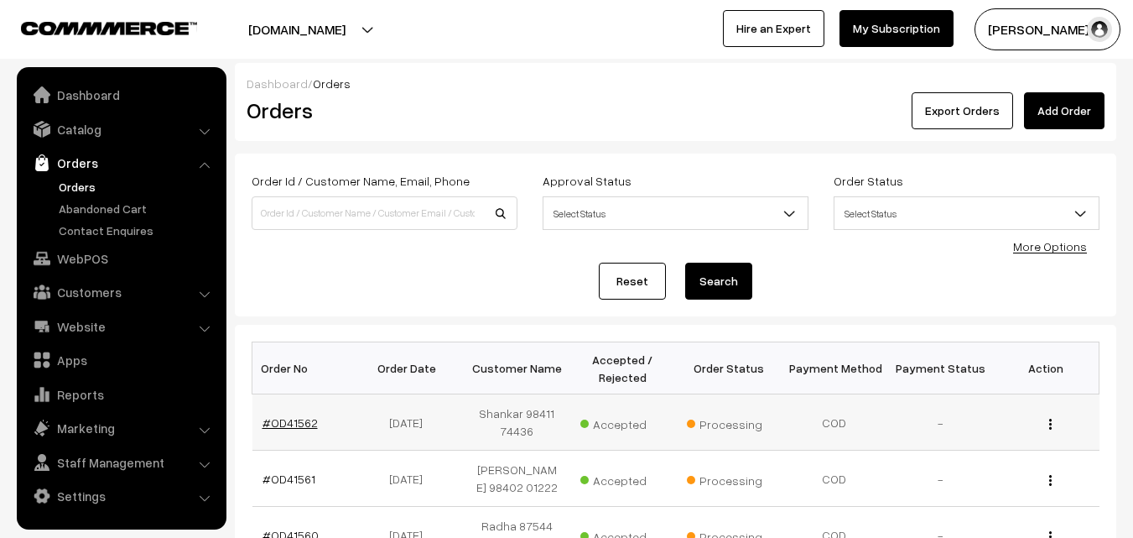
click at [273, 423] on link "#OD41562" at bounding box center [290, 422] width 55 height 14
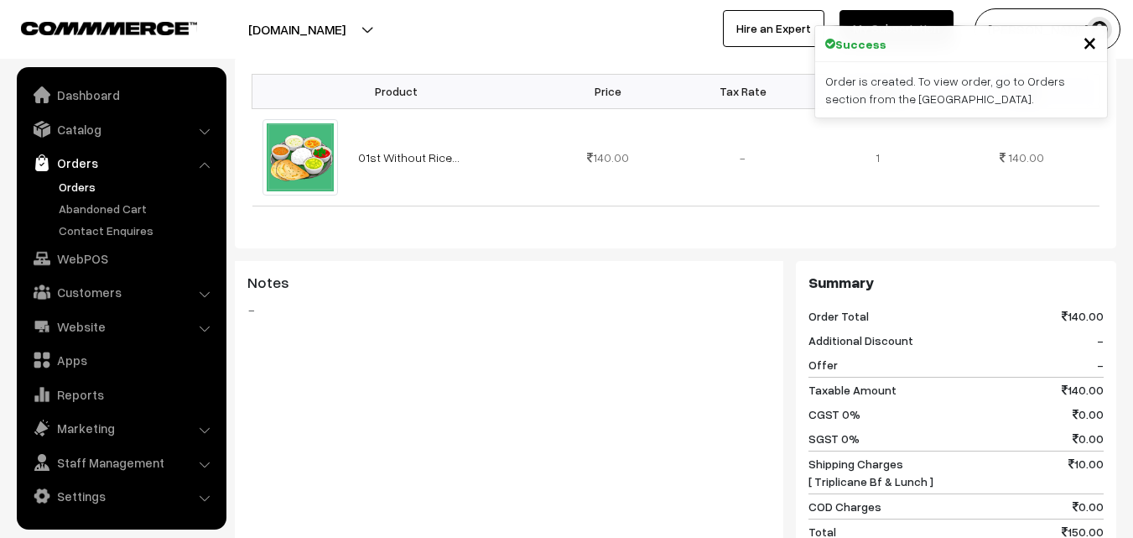
scroll to position [587, 0]
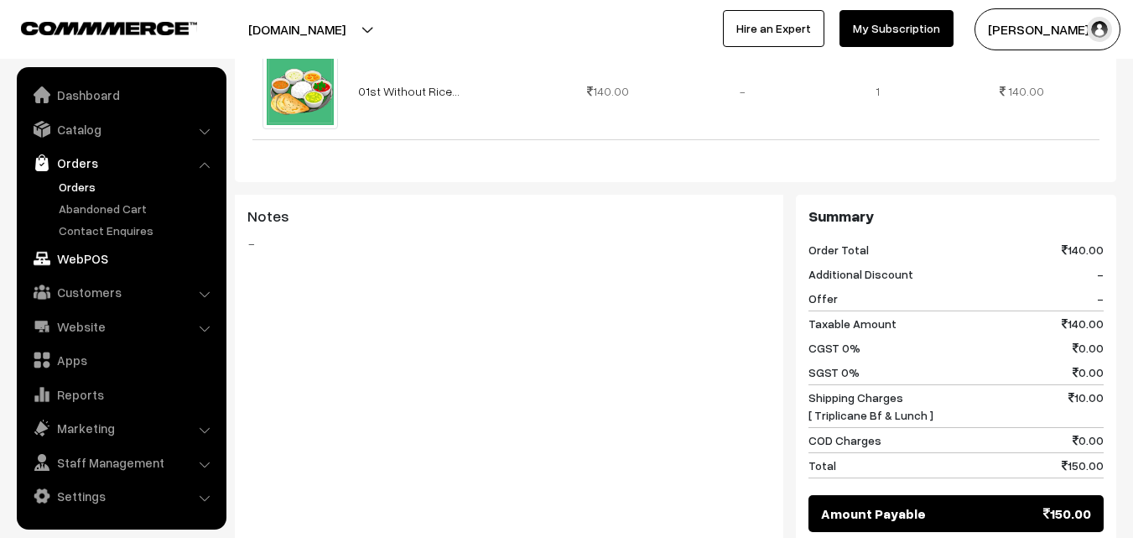
click at [96, 266] on link "WebPOS" at bounding box center [121, 258] width 200 height 30
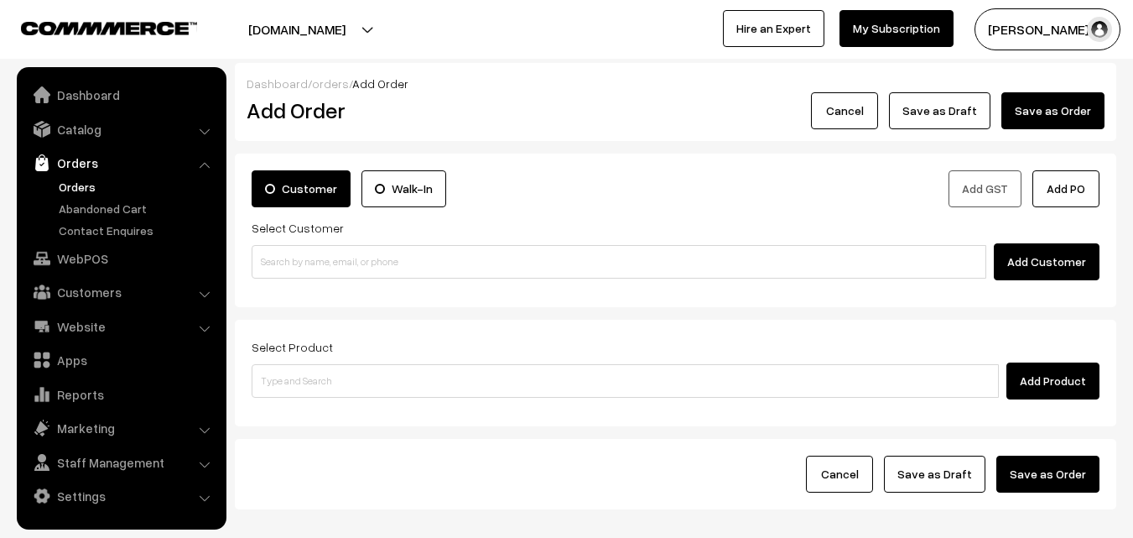
click at [342, 263] on input at bounding box center [619, 262] width 735 height 34
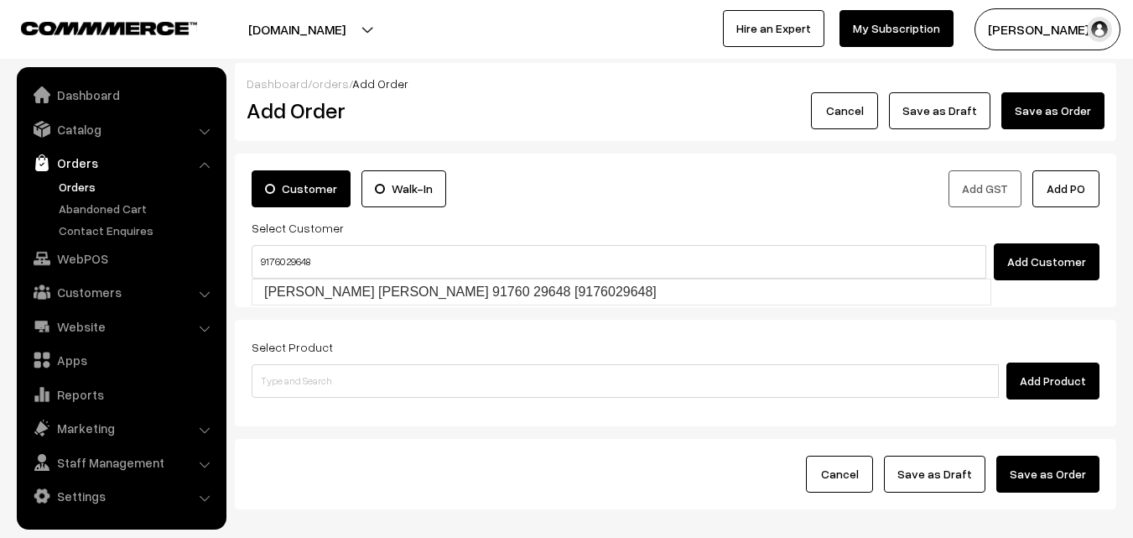
click at [287, 252] on input "91760 29648" at bounding box center [619, 262] width 735 height 34
click at [292, 280] on link "Nirmala Ananth Kumar 91760 29648 [9176029648]" at bounding box center [621, 291] width 738 height 25
type input "91760 29648"
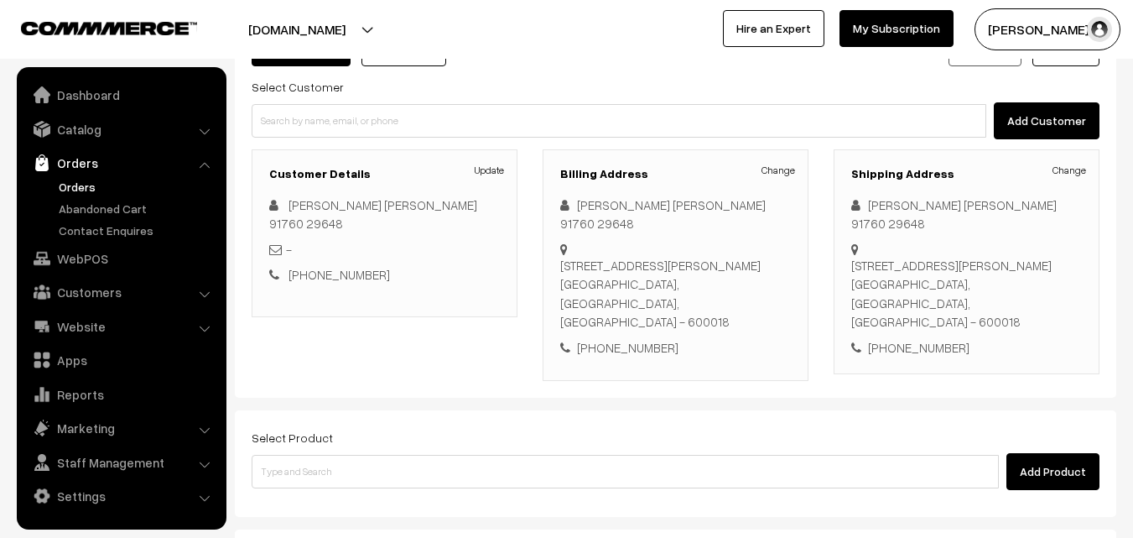
scroll to position [252, 0]
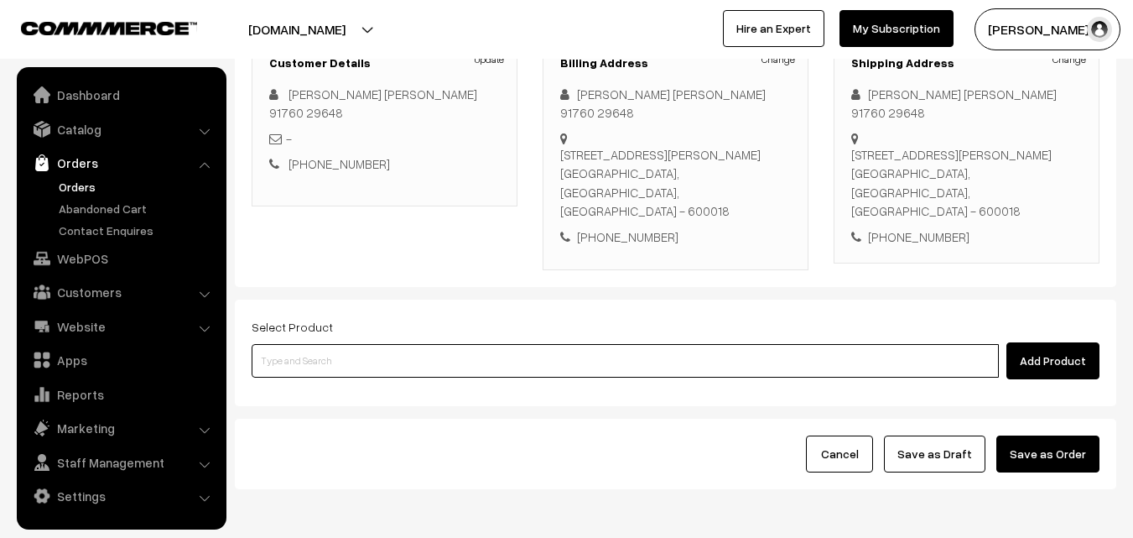
click at [347, 356] on input at bounding box center [625, 361] width 747 height 34
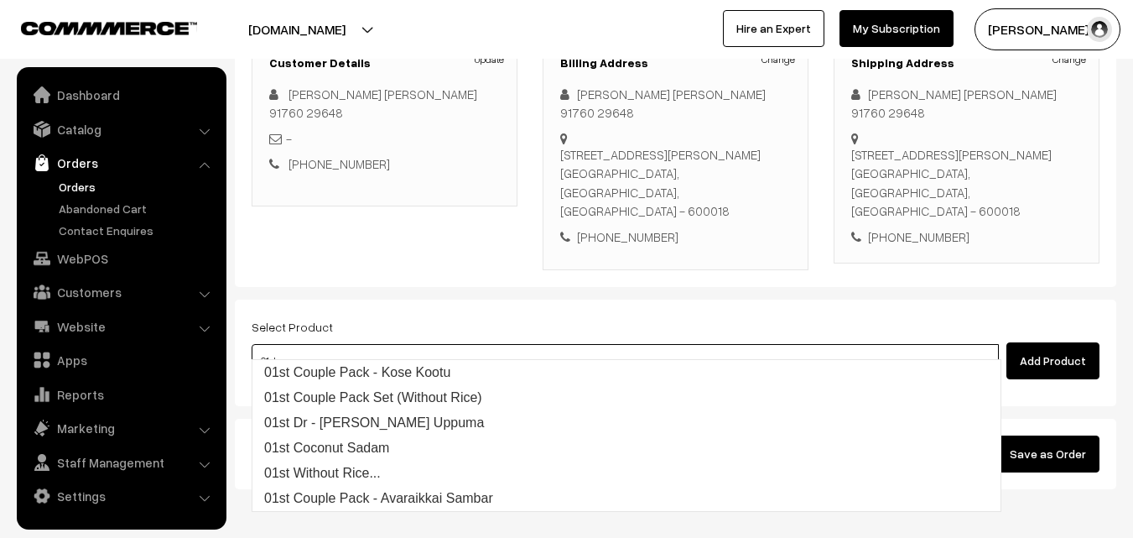
type input "01st"
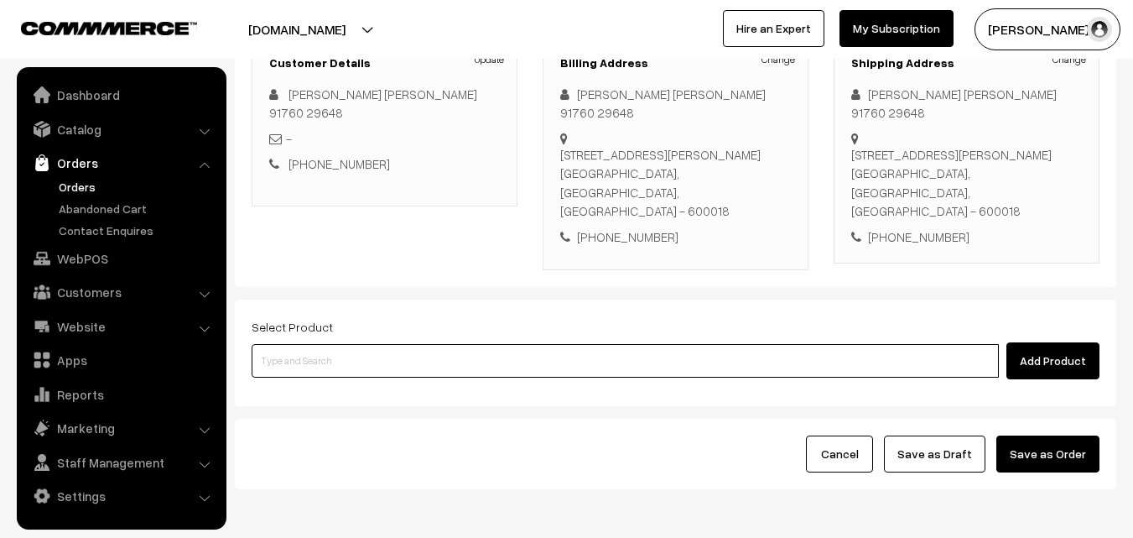
paste input "Bf - Rava uppuma"
type input "Bf - Rava uppuma"
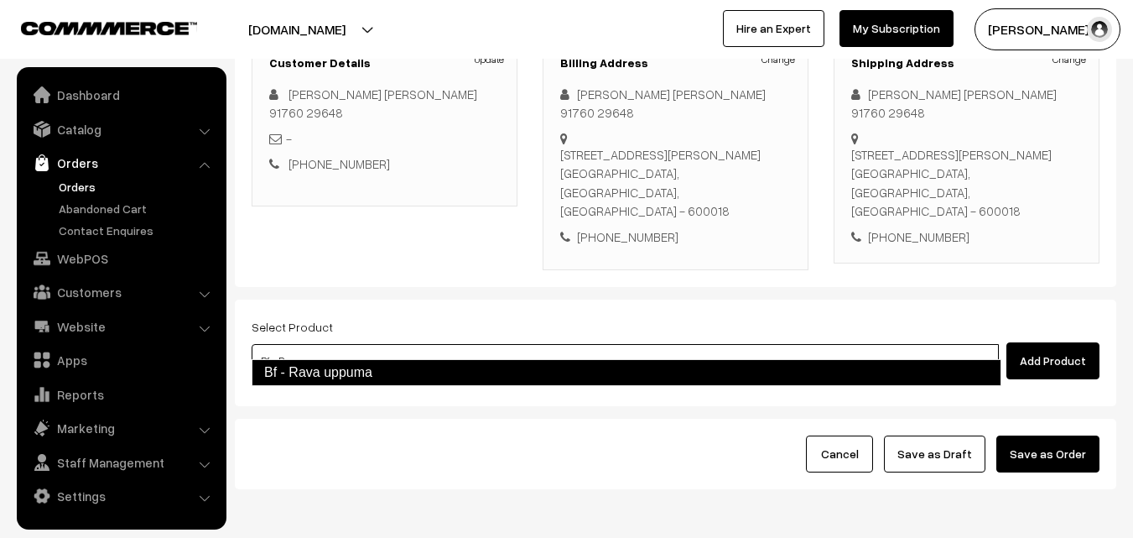
click at [312, 362] on link "Bf - Rava uppuma" at bounding box center [627, 372] width 750 height 27
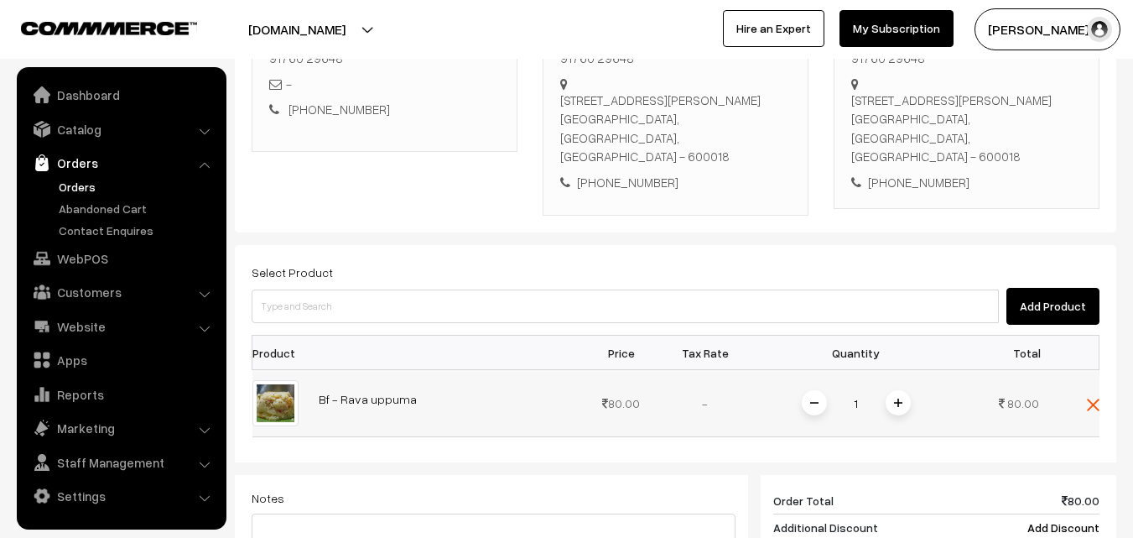
scroll to position [335, 0]
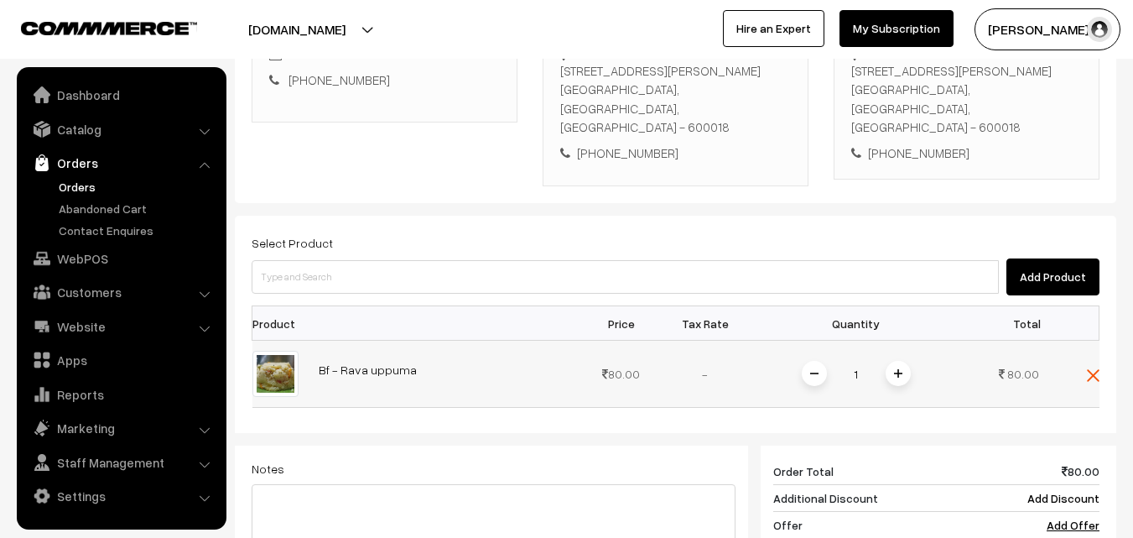
click at [888, 359] on div "1" at bounding box center [856, 373] width 126 height 29
click at [895, 369] on img at bounding box center [898, 373] width 8 height 8
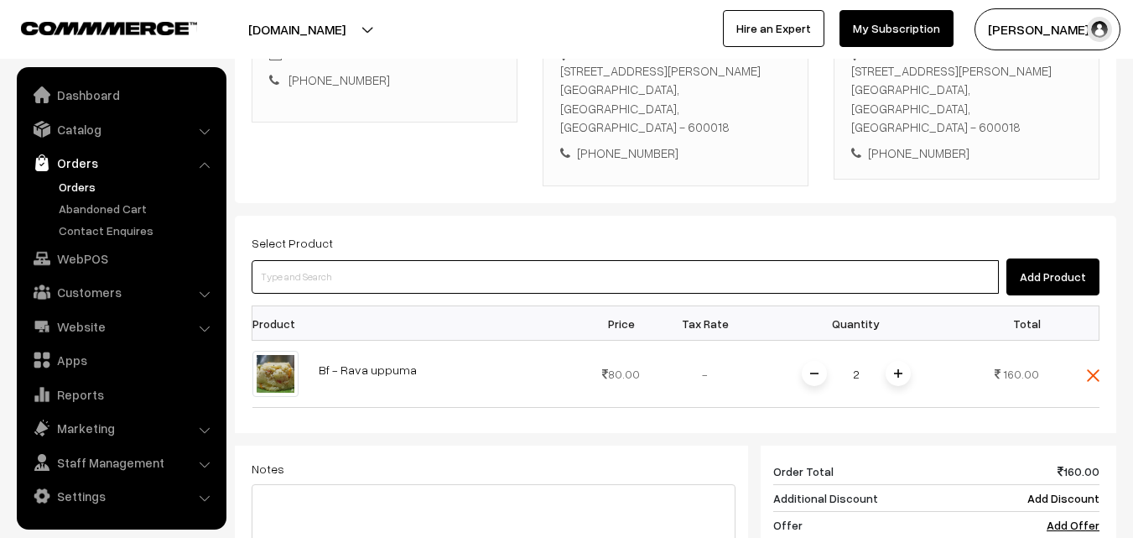
click at [371, 261] on input at bounding box center [625, 277] width 747 height 34
type input "01st wi"
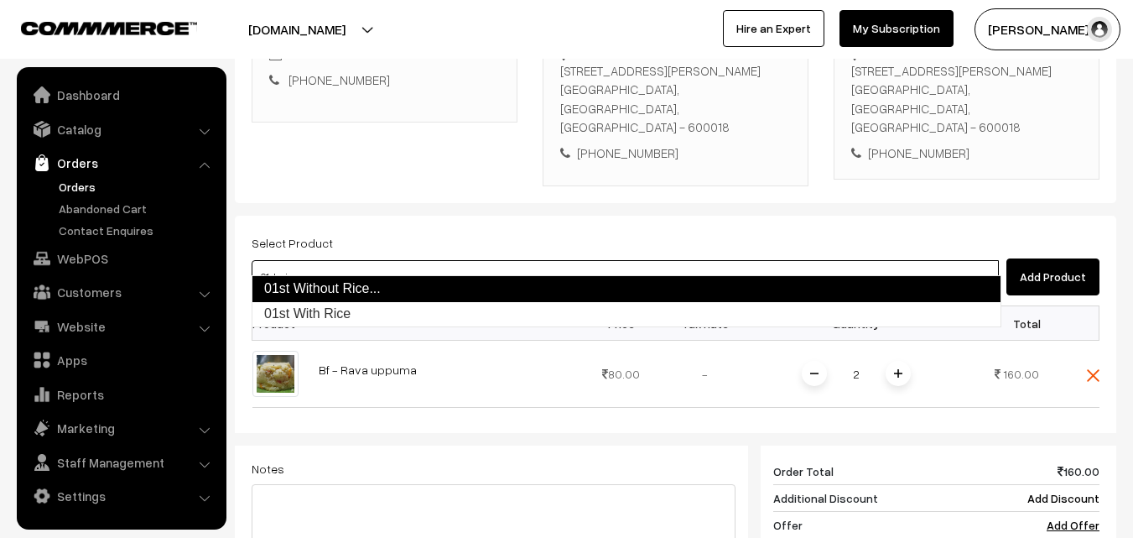
click at [370, 283] on link "01st Without Rice..." at bounding box center [627, 288] width 750 height 27
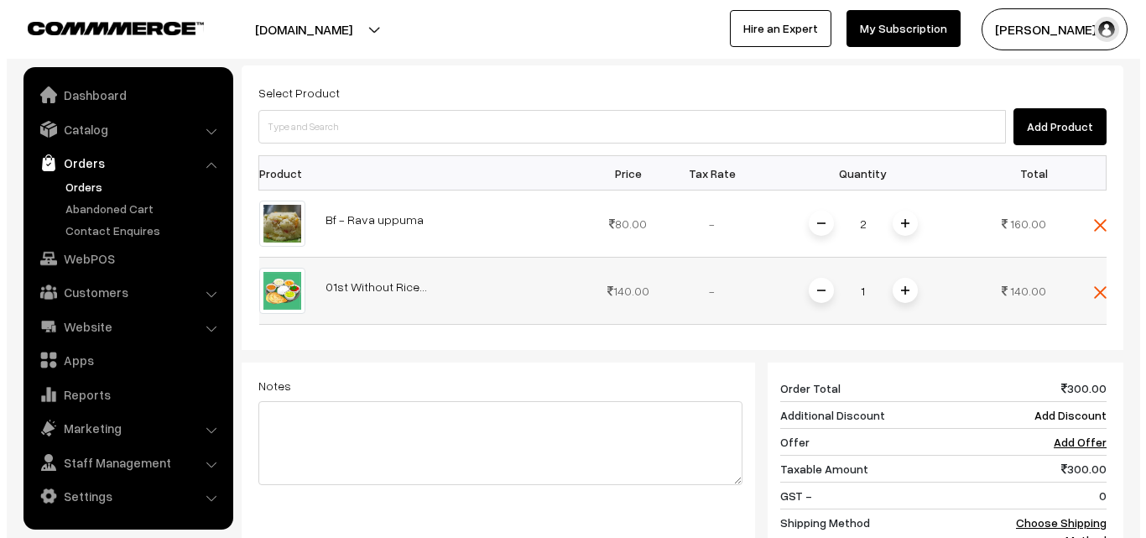
scroll to position [503, 0]
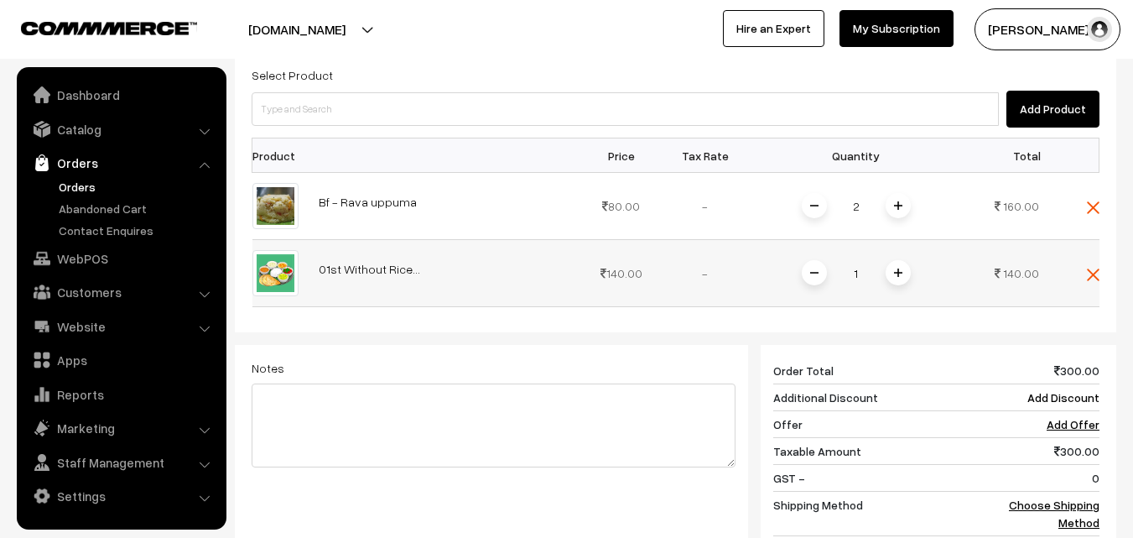
click at [895, 268] on img at bounding box center [898, 272] width 8 height 8
click at [1037, 497] on link "Choose Shipping Method" at bounding box center [1054, 513] width 91 height 32
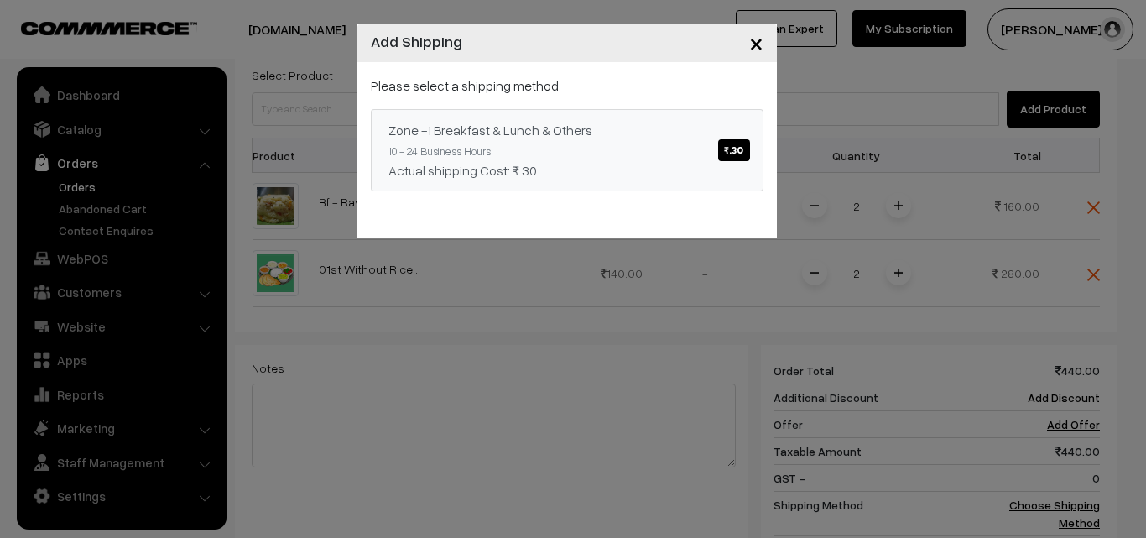
click at [754, 159] on link "Zone -1 Breakfast & Lunch & Others ₹.30 10 - 24 Business Hours Actual shipping …" at bounding box center [567, 150] width 393 height 82
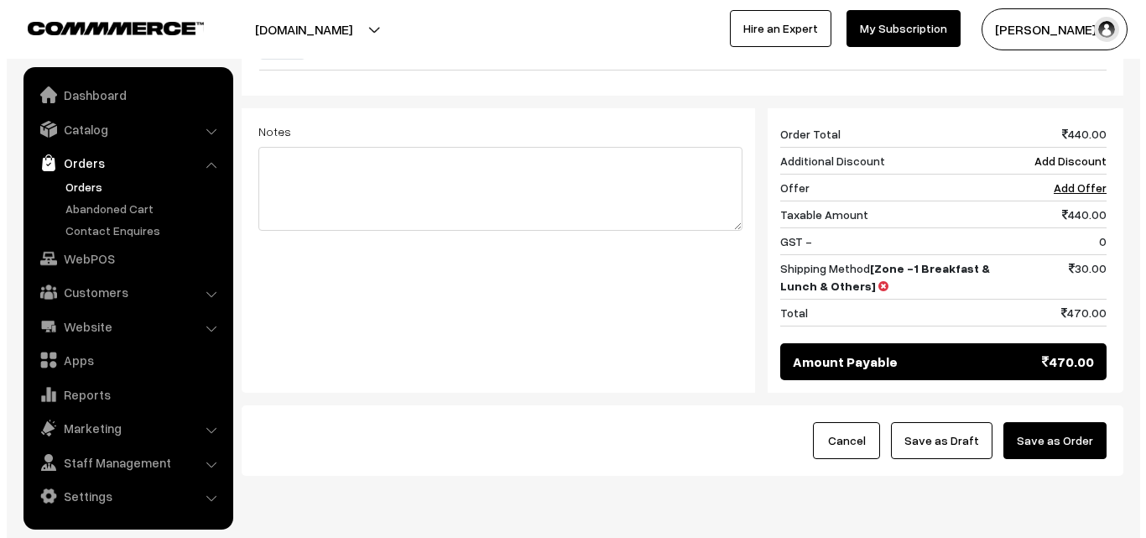
scroll to position [755, 0]
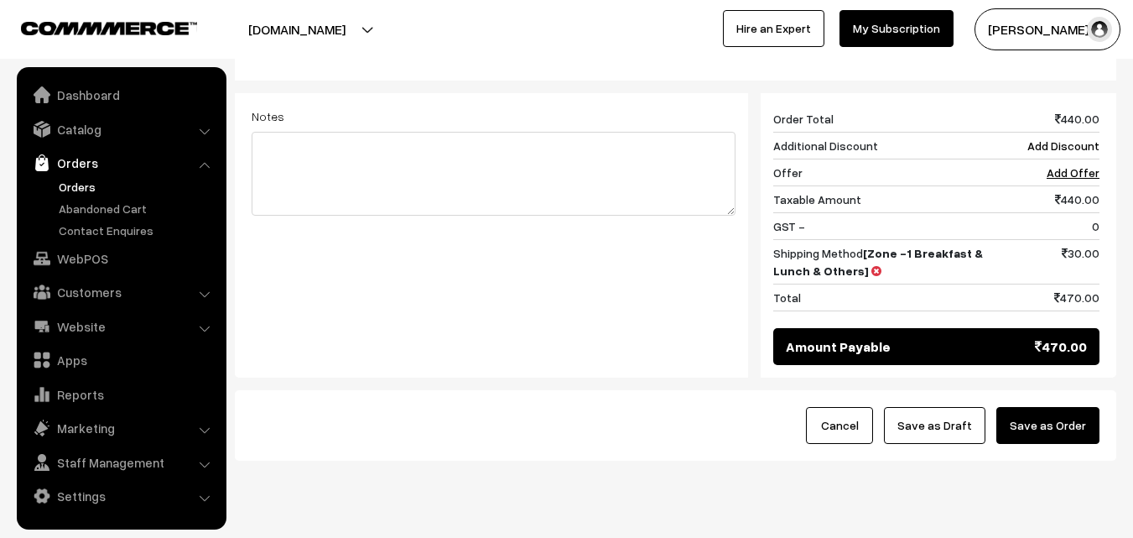
click at [1057, 409] on button "Save as Order" at bounding box center [1047, 425] width 103 height 37
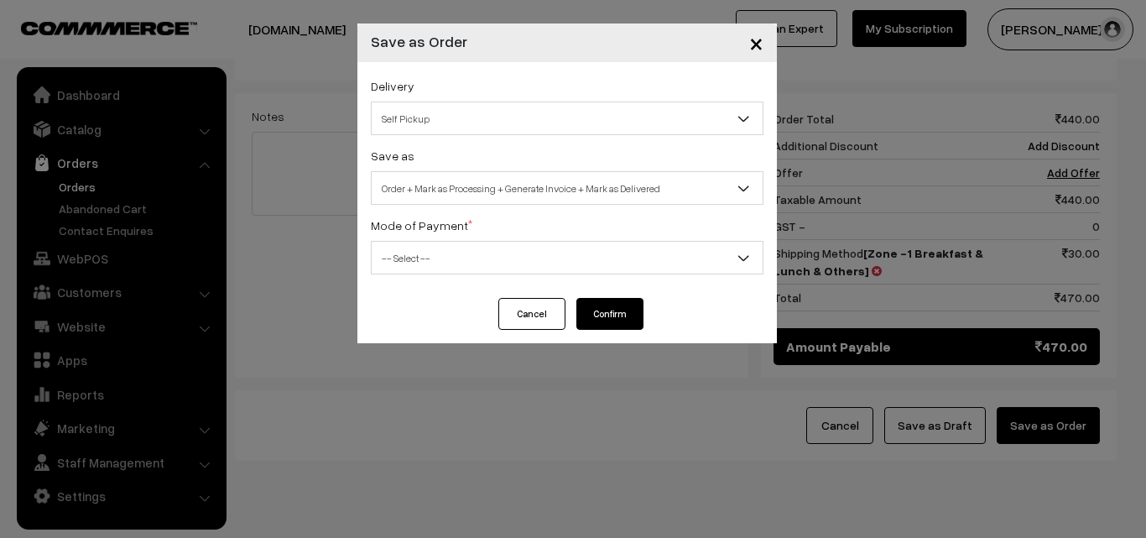
click at [444, 135] on div "Delivery Self Pickup Zone -1 Breakfast & Lunch & Others (₹30) (10 - 24 Business…" at bounding box center [566, 180] width 419 height 236
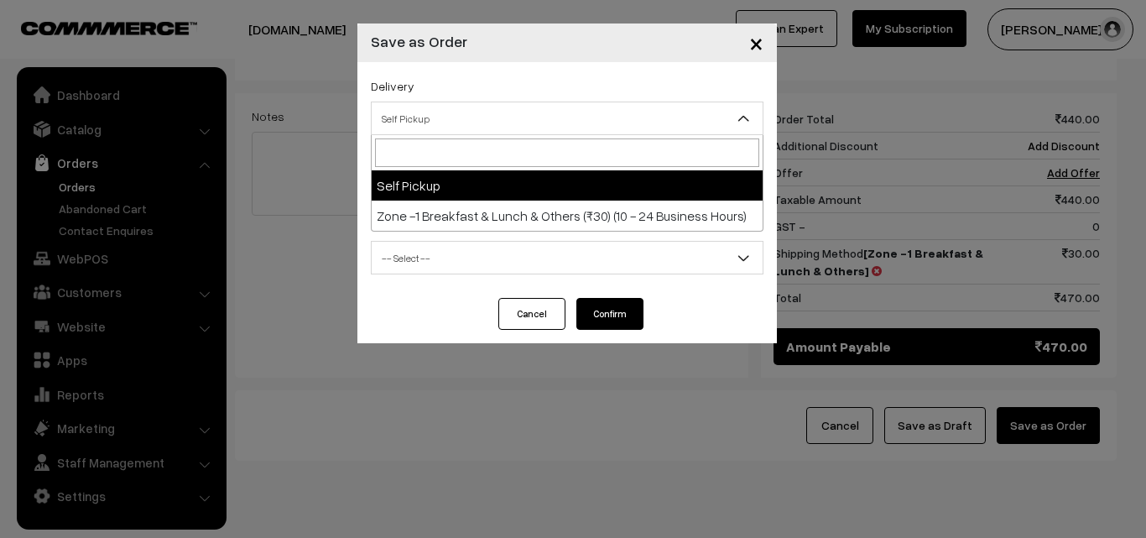
click at [457, 131] on span "Self Pickup" at bounding box center [567, 118] width 391 height 29
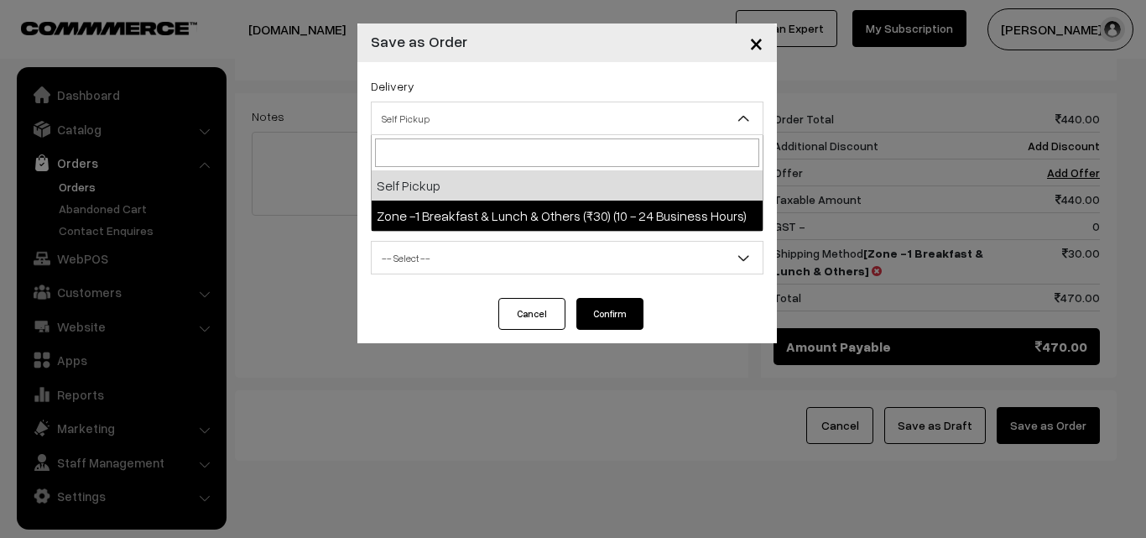
select select "ZON1"
select select "3"
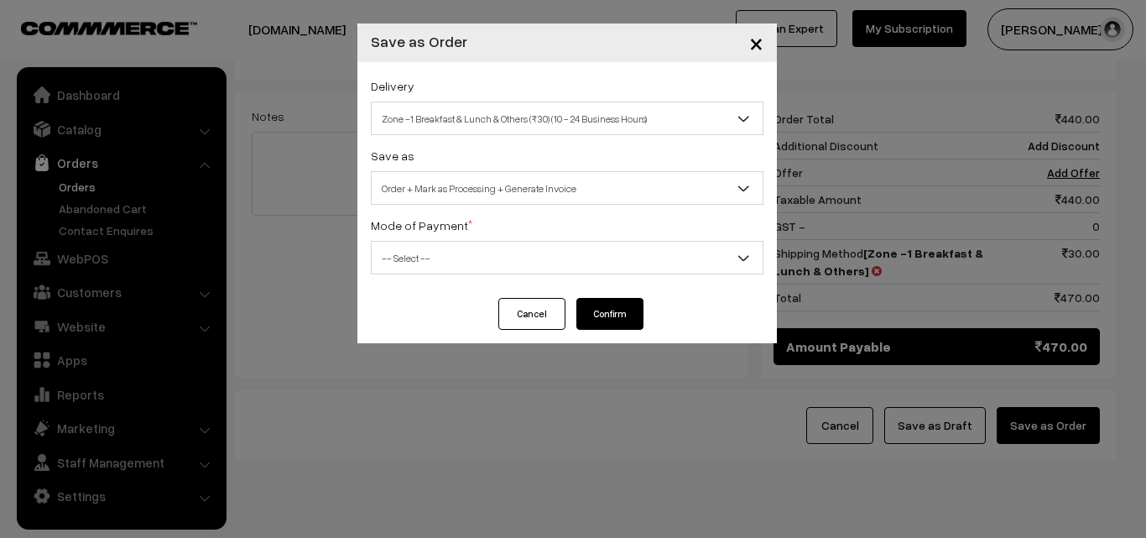
click at [486, 183] on span "Order + Mark as Processing + Generate Invoice" at bounding box center [567, 188] width 391 height 29
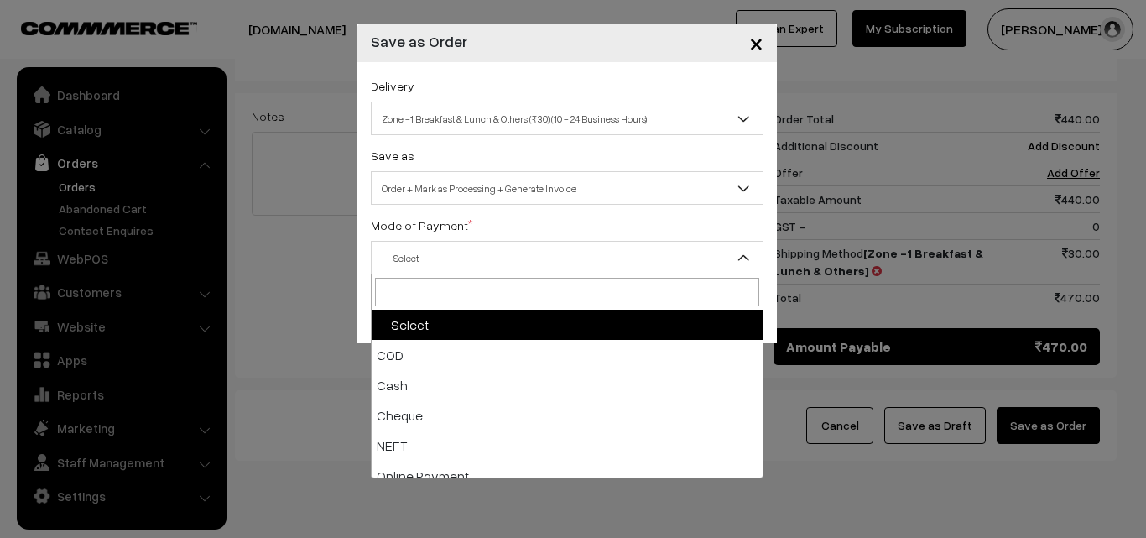
drag, startPoint x: 424, startPoint y: 260, endPoint x: 424, endPoint y: 271, distance: 10.9
click at [424, 260] on span "-- Select --" at bounding box center [567, 257] width 391 height 29
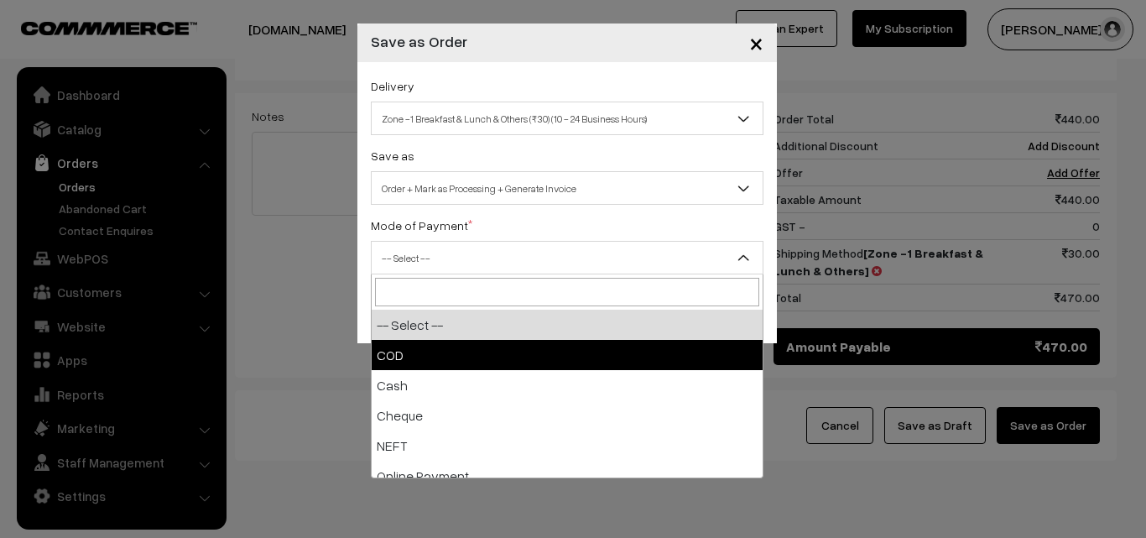
drag, startPoint x: 411, startPoint y: 341, endPoint x: 512, endPoint y: 352, distance: 101.3
select select "1"
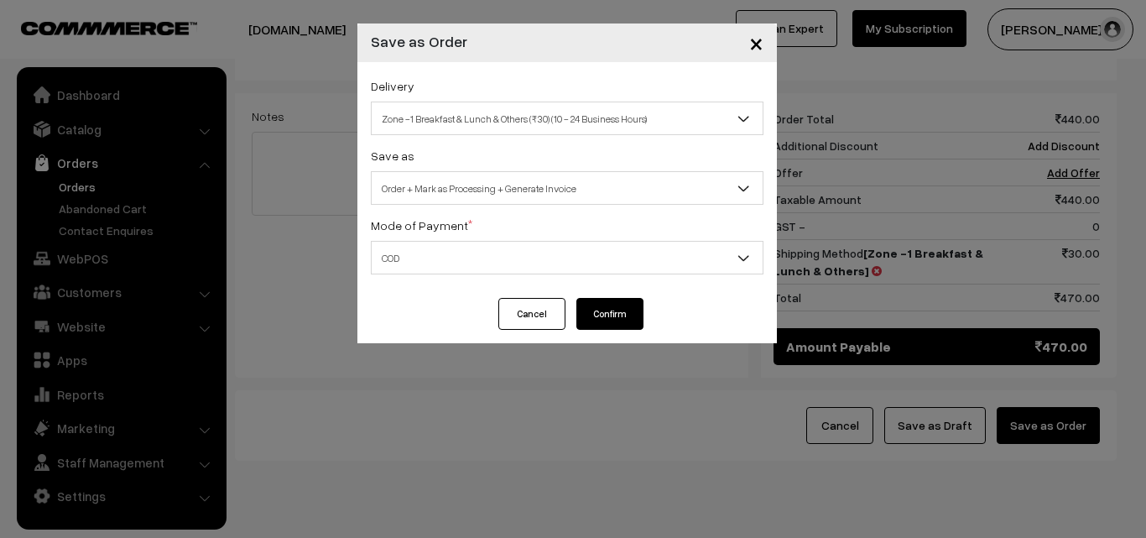
click at [630, 315] on button "Confirm" at bounding box center [609, 314] width 67 height 32
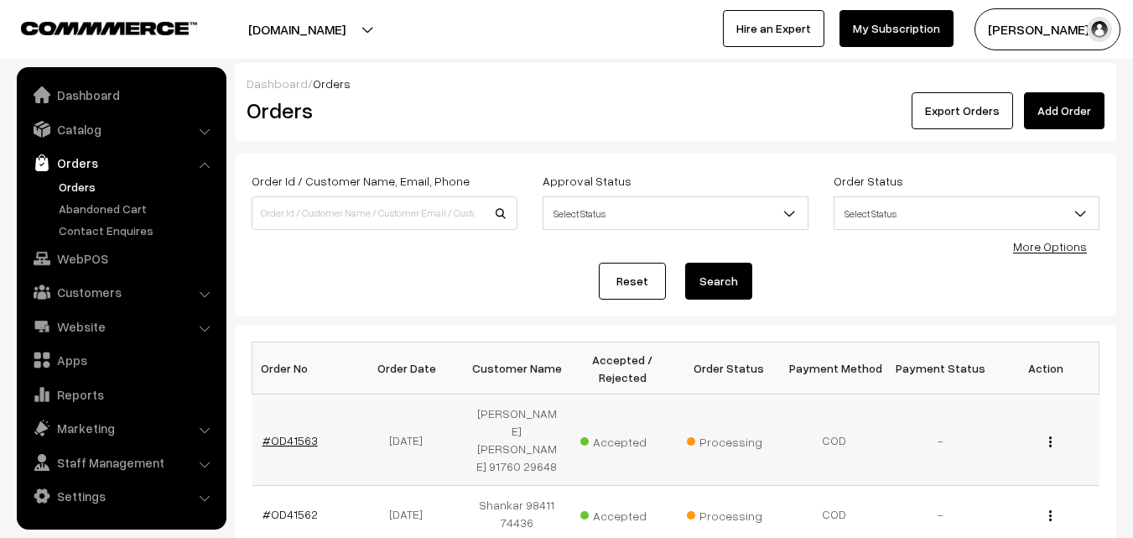
click at [280, 433] on link "#OD41563" at bounding box center [290, 440] width 55 height 14
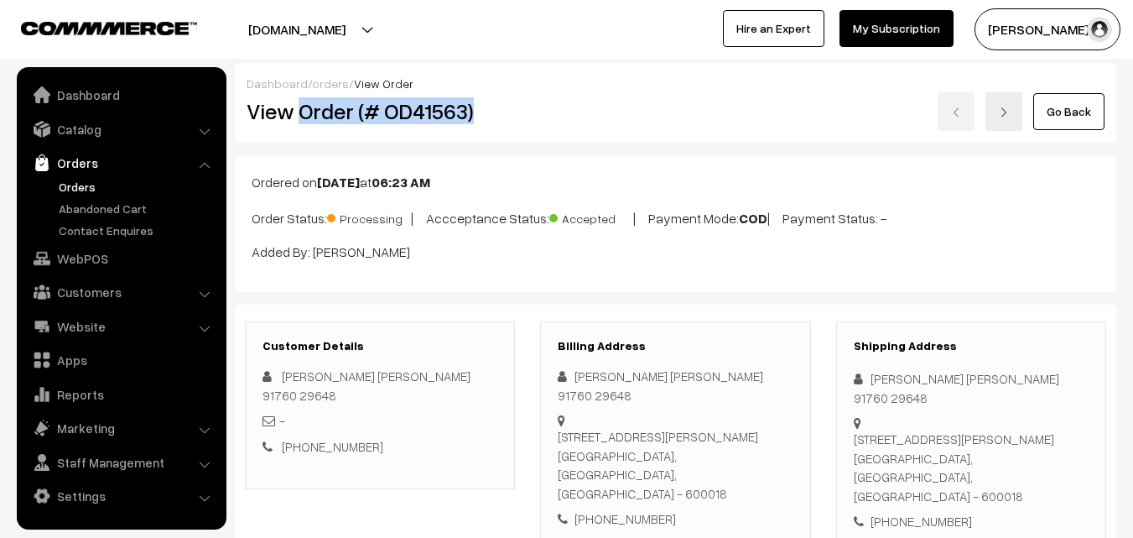
click at [496, 113] on h2 "View Order (# OD41563)" at bounding box center [381, 111] width 269 height 26
copy h2 "Order (# OD41563)"
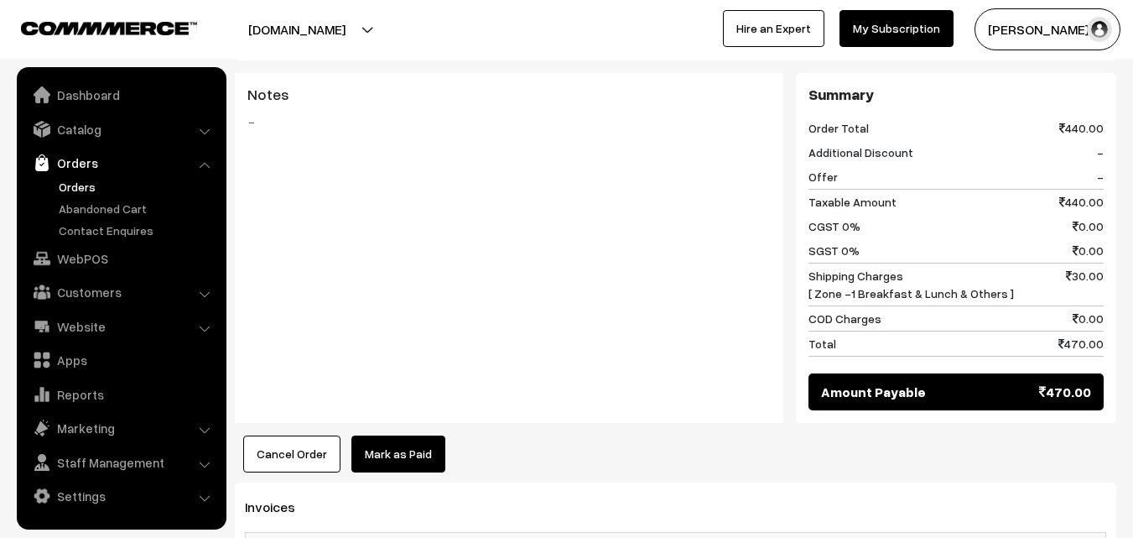
scroll to position [923, 0]
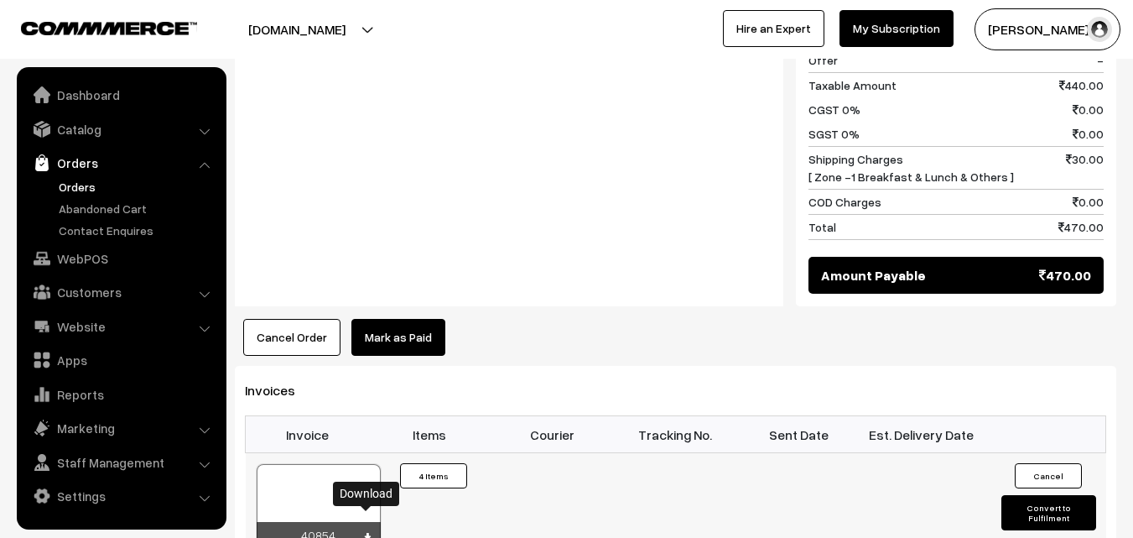
click at [365, 533] on icon at bounding box center [367, 538] width 10 height 11
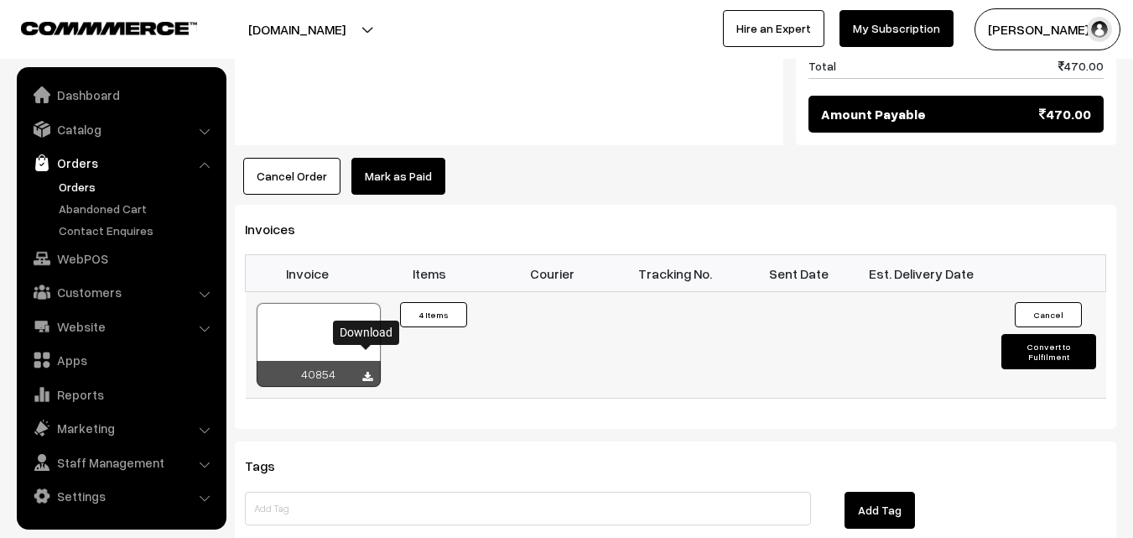
scroll to position [1090, 0]
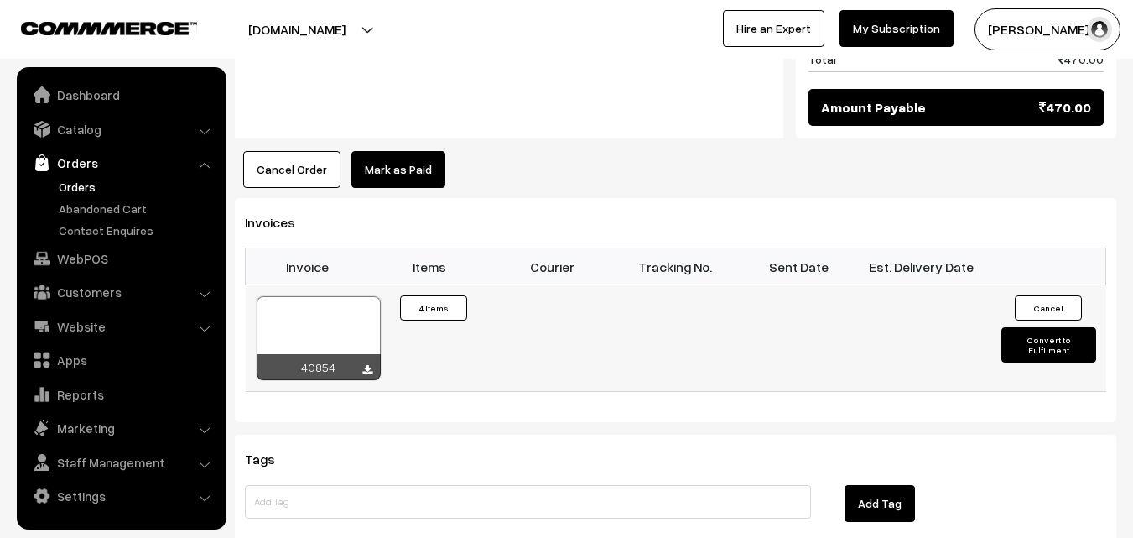
click at [327, 304] on div at bounding box center [319, 338] width 124 height 84
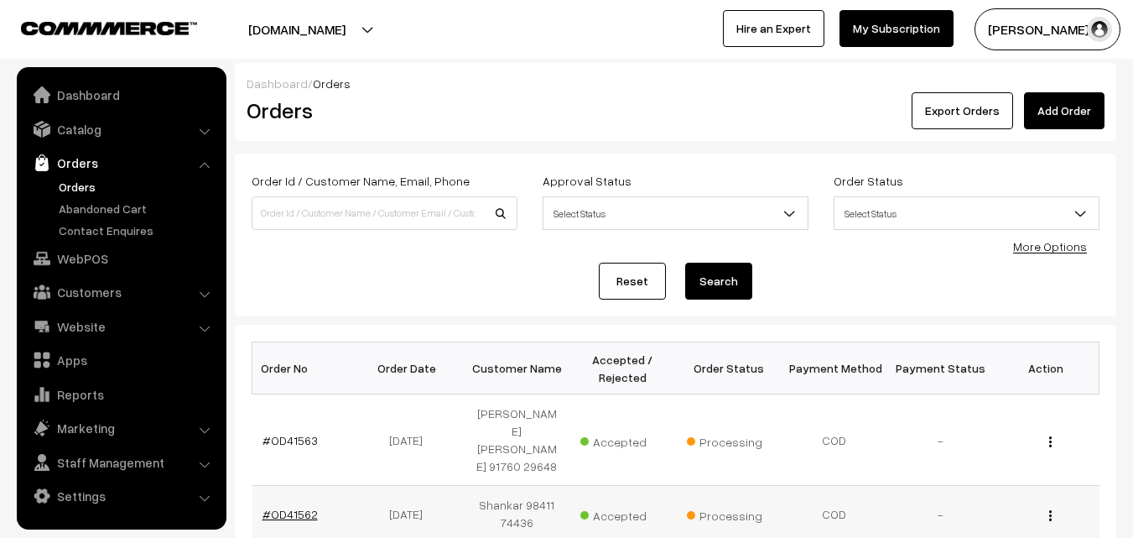
click at [290, 507] on link "#OD41562" at bounding box center [290, 514] width 55 height 14
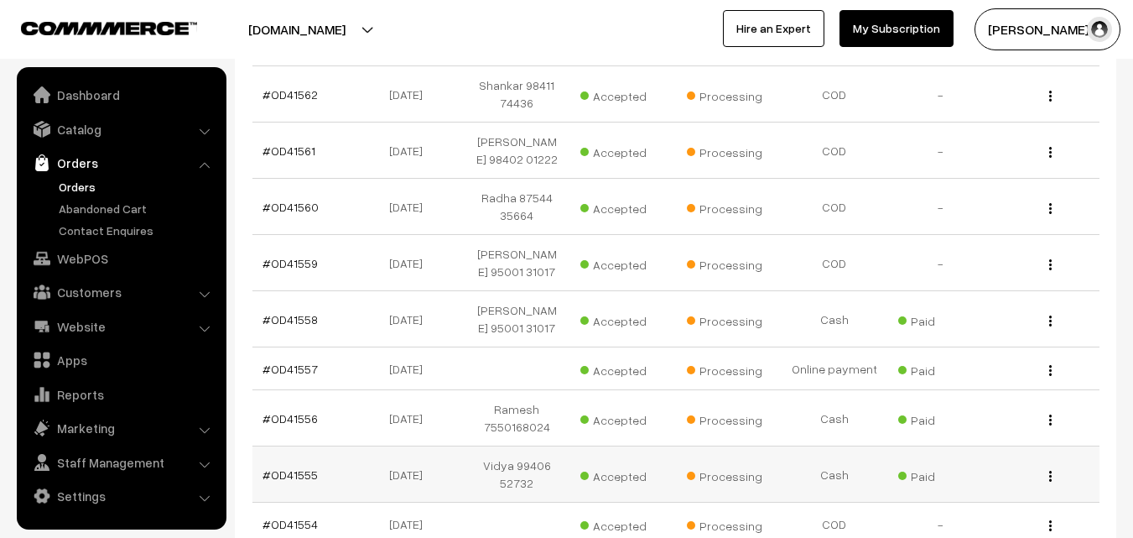
scroll to position [620, 0]
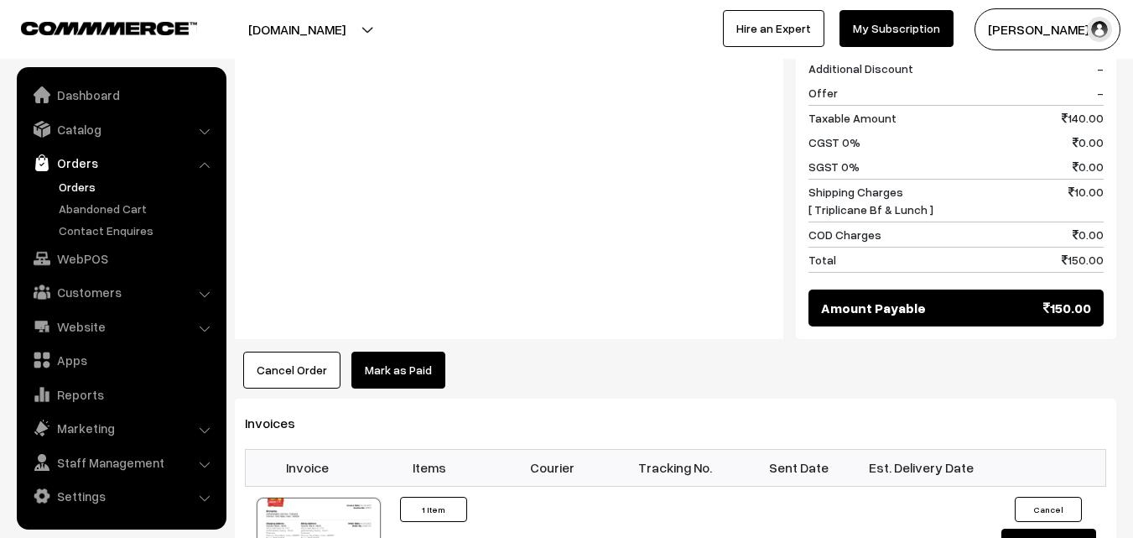
scroll to position [755, 0]
